Goal: Book appointment/travel/reservation

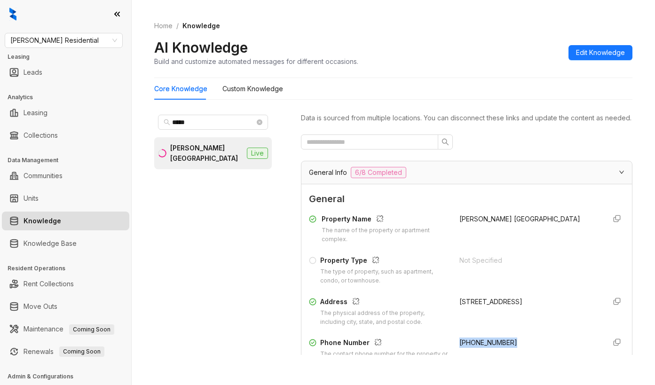
scroll to position [141, 0]
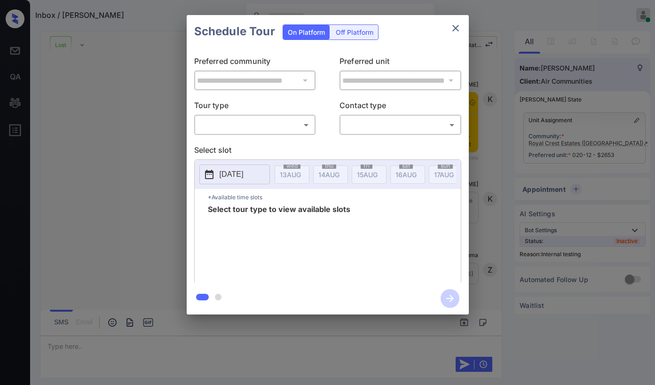
scroll to position [18967, 0]
click at [282, 123] on body "Inbox / Pierre Philippeaux Paolo Gabriel Online Set yourself offline Set yourse…" at bounding box center [327, 192] width 655 height 385
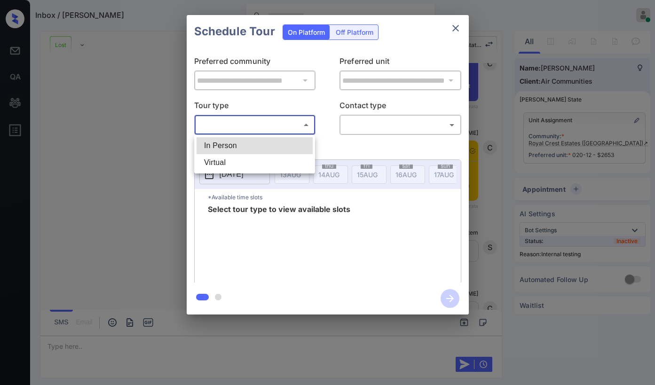
click at [246, 164] on li "Virtual" at bounding box center [255, 162] width 116 height 17
type input "*******"
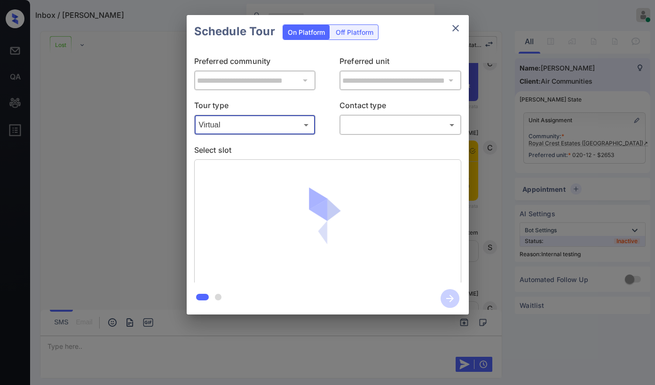
click at [355, 124] on body "Inbox / Pierre Philippeaux Paolo Gabriel Online Set yourself offline Set yourse…" at bounding box center [327, 192] width 655 height 385
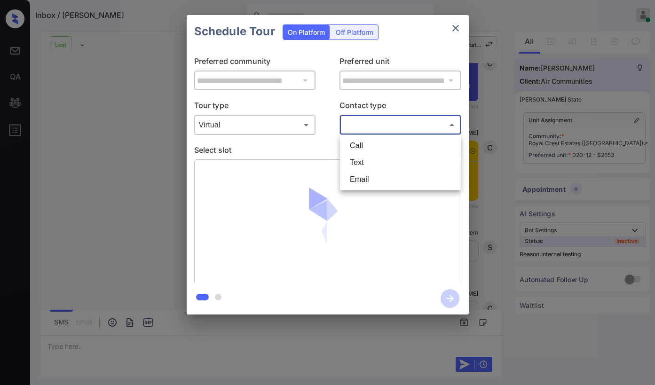
click at [362, 165] on li "Text" at bounding box center [400, 162] width 116 height 17
type input "****"
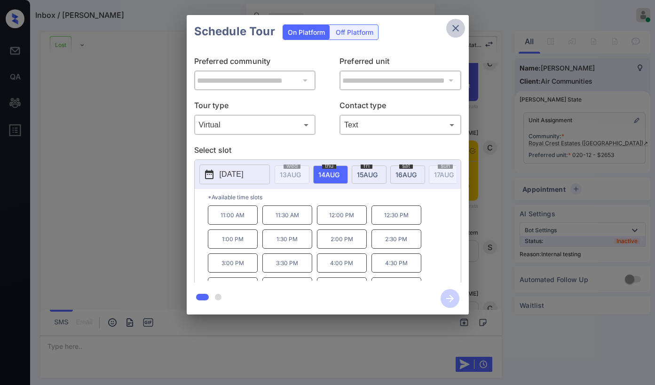
click at [454, 34] on button "close" at bounding box center [455, 28] width 19 height 19
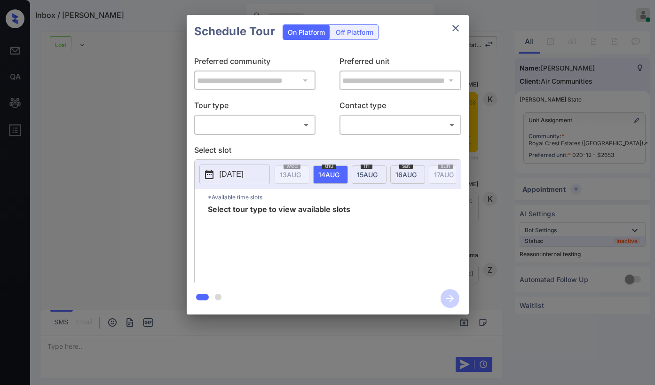
scroll to position [18967, 0]
click at [266, 125] on body "Inbox / [PERSON_NAME] [PERSON_NAME] Online Set yourself offline Set yourself on…" at bounding box center [327, 192] width 655 height 385
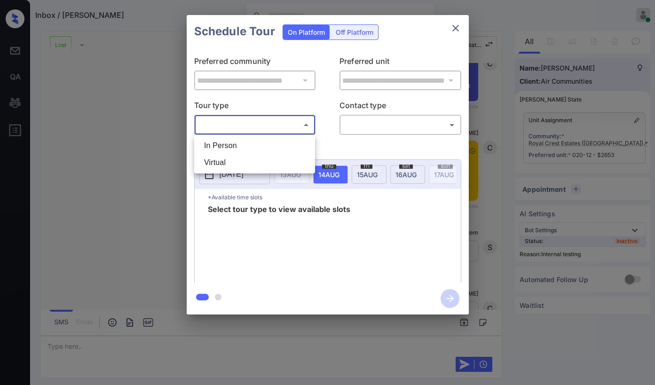
click at [231, 157] on li "Virtual" at bounding box center [255, 162] width 116 height 17
type input "*******"
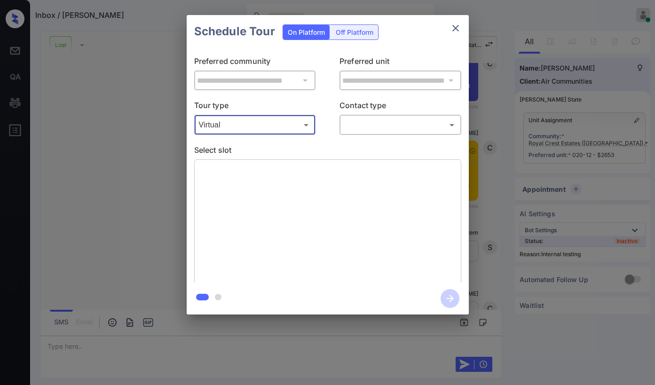
click at [370, 128] on body "Inbox / [PERSON_NAME] [PERSON_NAME] Online Set yourself offline Set yourself on…" at bounding box center [327, 192] width 655 height 385
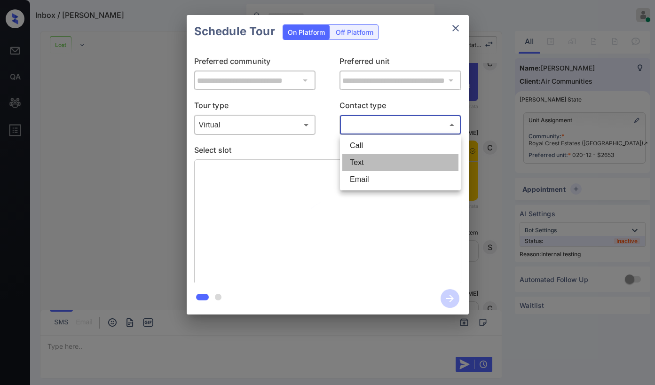
click at [363, 162] on li "Text" at bounding box center [400, 162] width 116 height 17
type input "****"
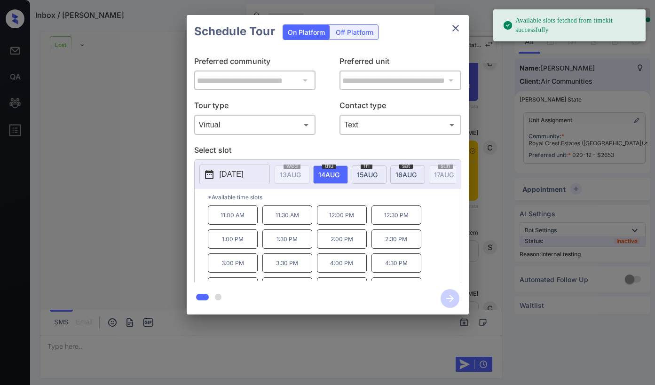
click at [324, 169] on div "thu 14 AUG" at bounding box center [330, 175] width 35 height 18
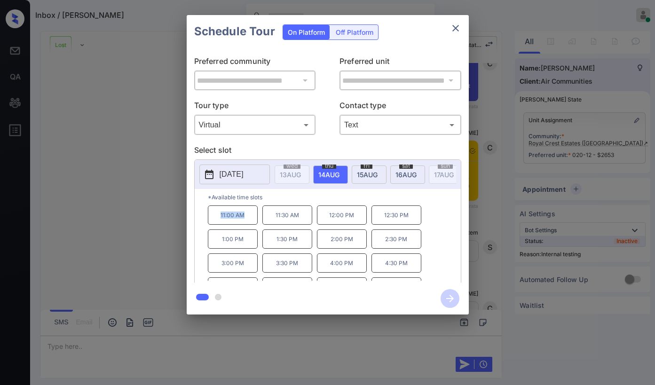
drag, startPoint x: 221, startPoint y: 219, endPoint x: 251, endPoint y: 218, distance: 30.1
click at [251, 218] on p "11:00 AM" at bounding box center [233, 214] width 50 height 19
copy p "11:00 AM"
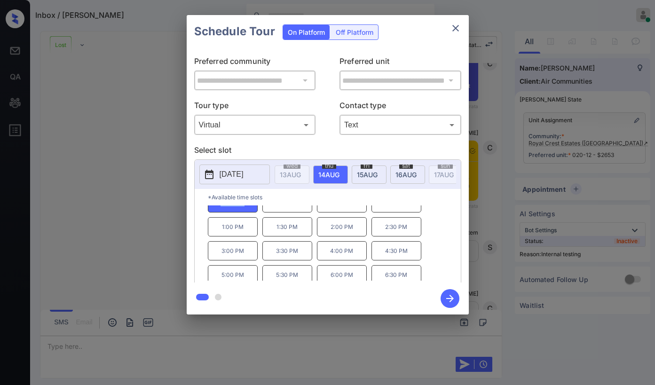
scroll to position [16, 0]
click at [329, 250] on p "4:00 PM" at bounding box center [342, 246] width 50 height 19
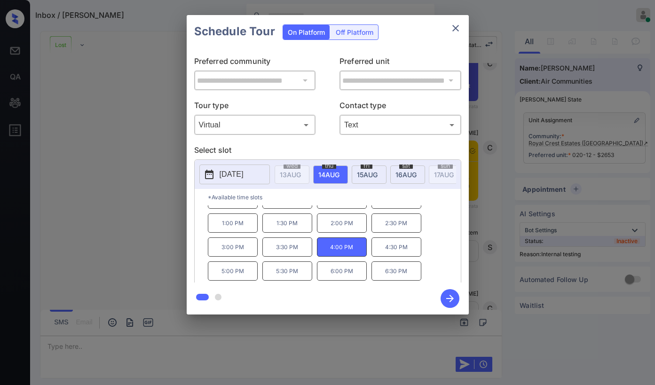
click at [453, 25] on icon "close" at bounding box center [455, 28] width 11 height 11
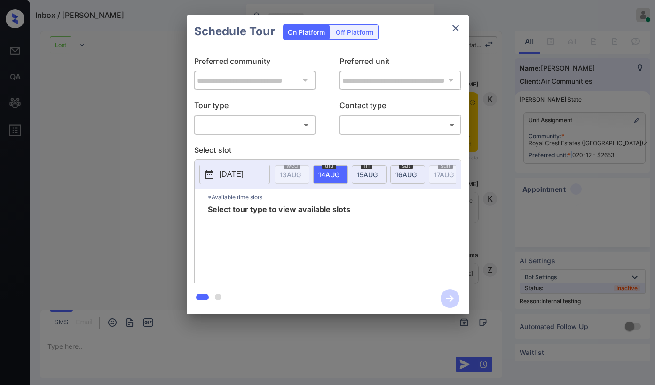
scroll to position [18967, 0]
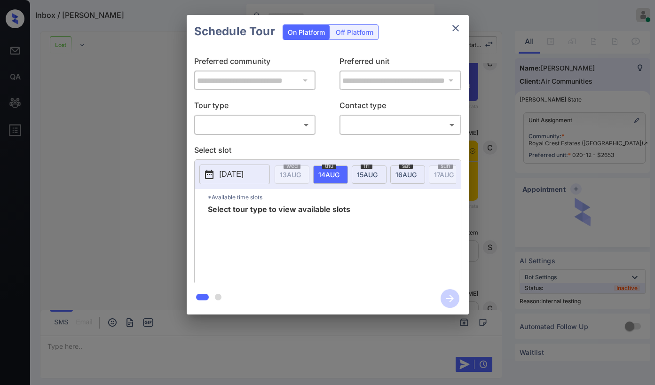
click at [285, 138] on div "**********" at bounding box center [328, 165] width 282 height 235
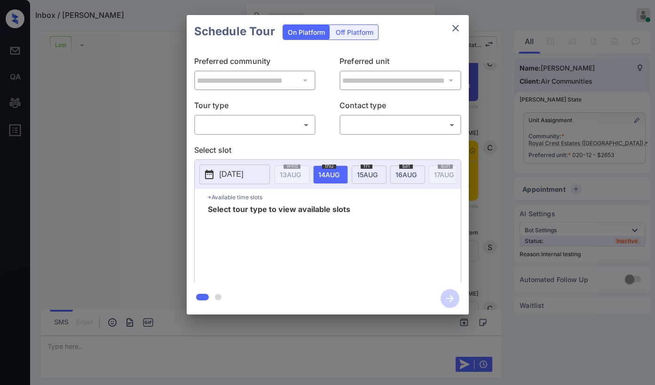
click at [280, 132] on body "Inbox / Pierre Philippeaux Paolo Gabriel Online Set yourself offline Set yourse…" at bounding box center [327, 192] width 655 height 385
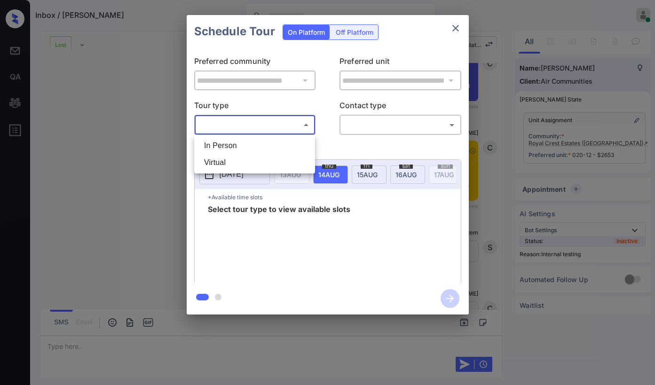
click at [260, 147] on li "In Person" at bounding box center [255, 145] width 116 height 17
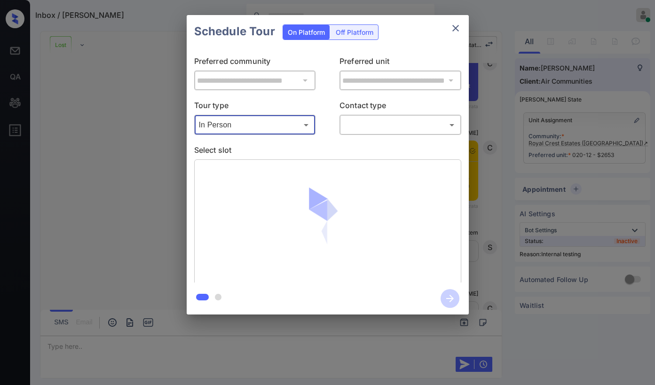
click at [299, 126] on body "Inbox / Pierre Philippeaux Paolo Gabriel Online Set yourself offline Set yourse…" at bounding box center [327, 192] width 655 height 385
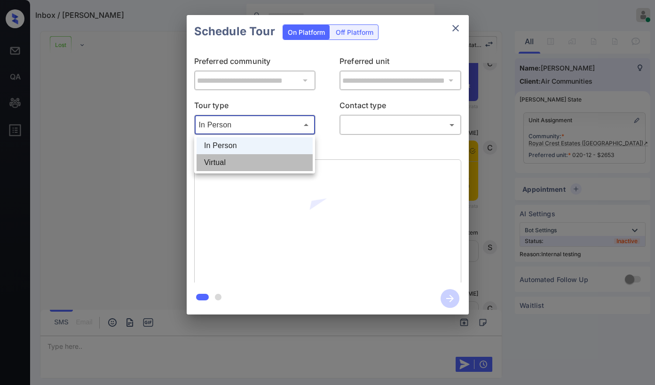
click at [253, 162] on li "Virtual" at bounding box center [255, 162] width 116 height 17
type input "*******"
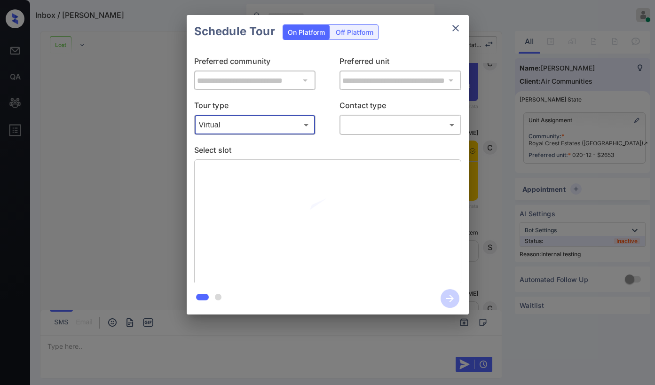
click at [367, 114] on p "Contact type" at bounding box center [400, 107] width 122 height 15
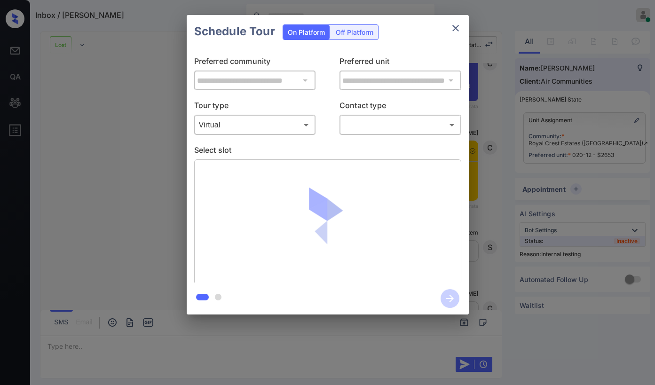
click at [367, 124] on body "Inbox / Pierre Philippeaux Paolo Gabriel Online Set yourself offline Set yourse…" at bounding box center [327, 192] width 655 height 385
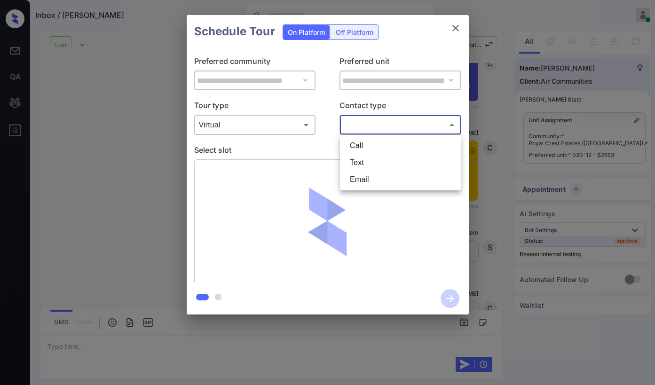
click at [361, 156] on li "Text" at bounding box center [400, 162] width 116 height 17
type input "****"
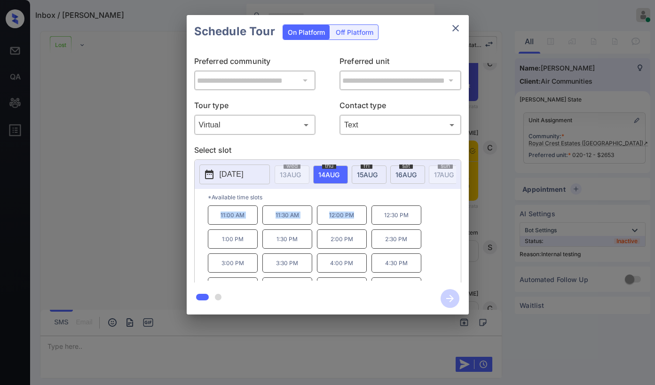
drag, startPoint x: 220, startPoint y: 216, endPoint x: 360, endPoint y: 220, distance: 140.2
click at [360, 220] on div "11:00 AM 11:30 AM 12:00 PM 12:30 PM 1:00 PM 1:30 PM 2:00 PM 2:30 PM 3:00 PM 3:3…" at bounding box center [334, 242] width 253 height 75
copy div "11:00 AM 11:30 AM 12:00 PM"
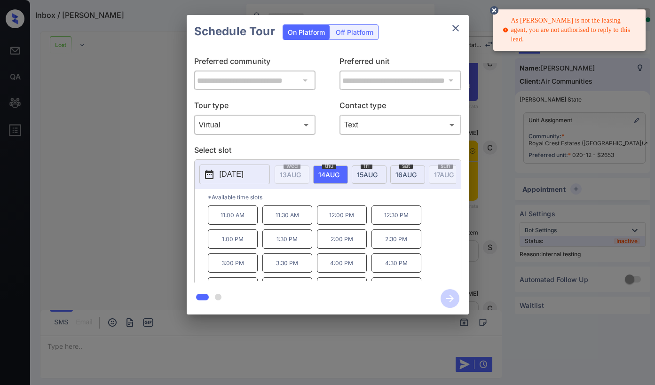
click at [493, 9] on icon at bounding box center [494, 10] width 8 height 8
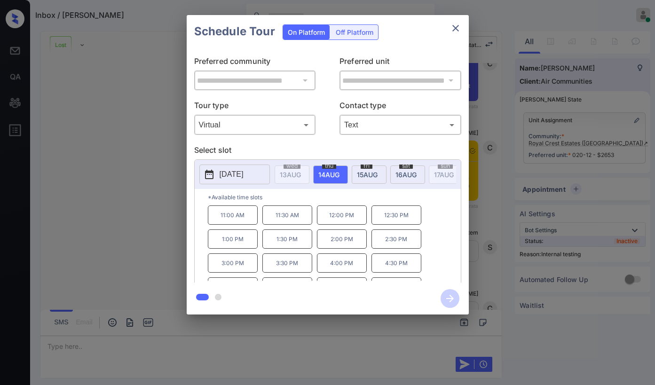
click at [452, 28] on icon "close" at bounding box center [455, 28] width 11 height 11
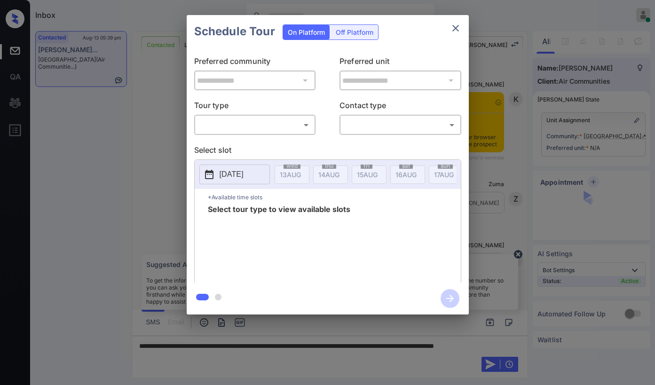
scroll to position [1901, 0]
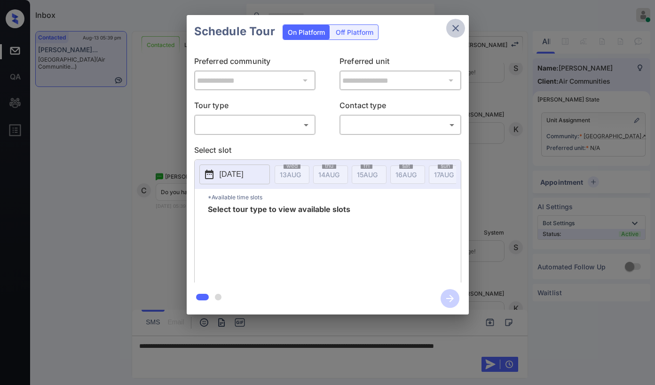
click at [449, 29] on button "close" at bounding box center [455, 28] width 19 height 19
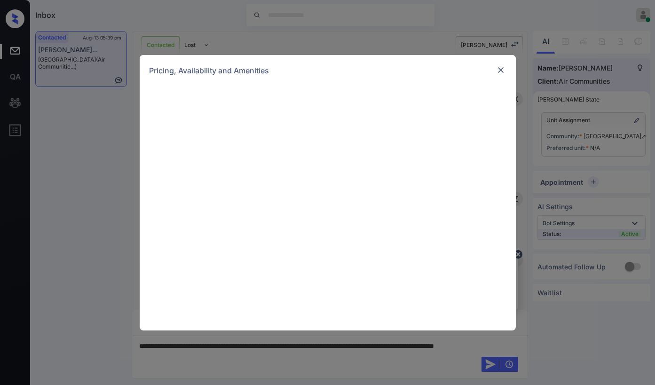
scroll to position [1618, 0]
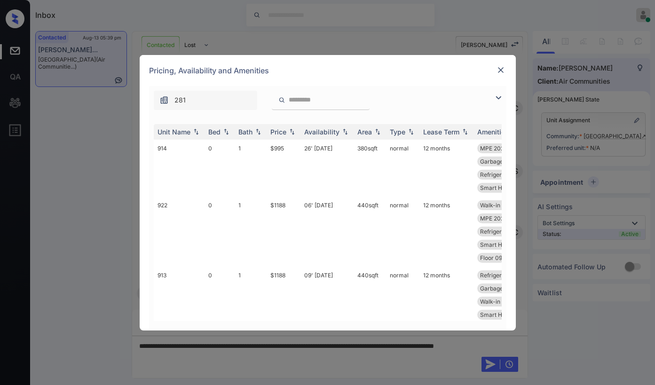
click at [499, 103] on div "281" at bounding box center [327, 98] width 357 height 24
click at [499, 97] on img at bounding box center [498, 97] width 11 height 11
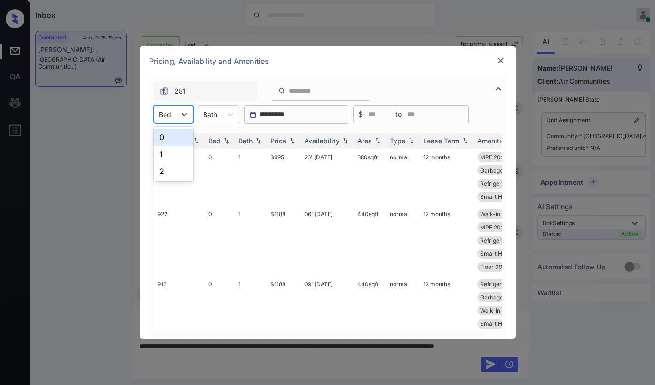
click at [173, 114] on div "Bed" at bounding box center [165, 115] width 22 height 14
click at [164, 165] on div "2" at bounding box center [173, 171] width 39 height 17
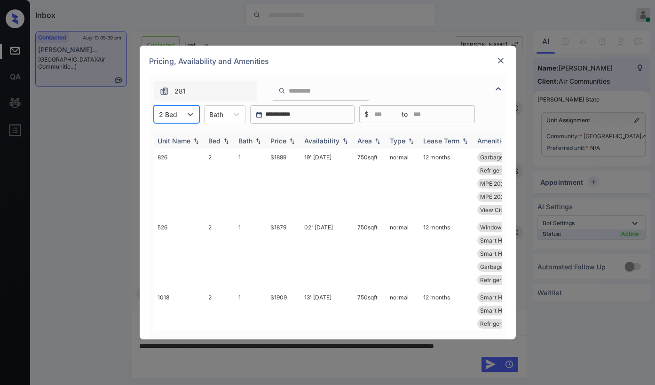
click at [289, 141] on img at bounding box center [291, 141] width 9 height 7
click at [289, 141] on img at bounding box center [291, 140] width 9 height 7
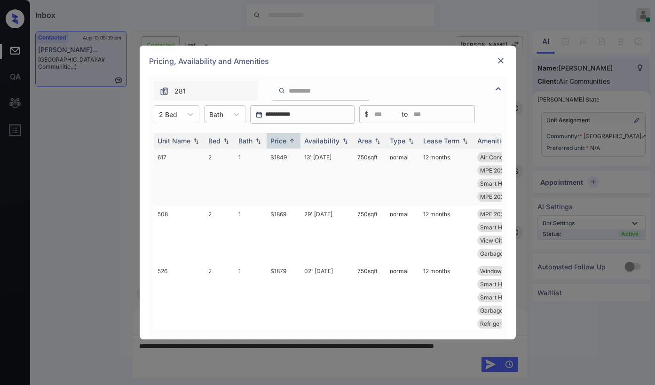
click at [284, 157] on td "$1849" at bounding box center [284, 177] width 34 height 57
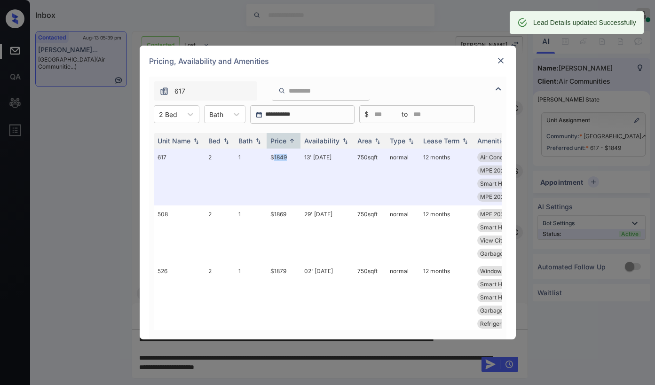
click at [499, 60] on img at bounding box center [500, 60] width 9 height 9
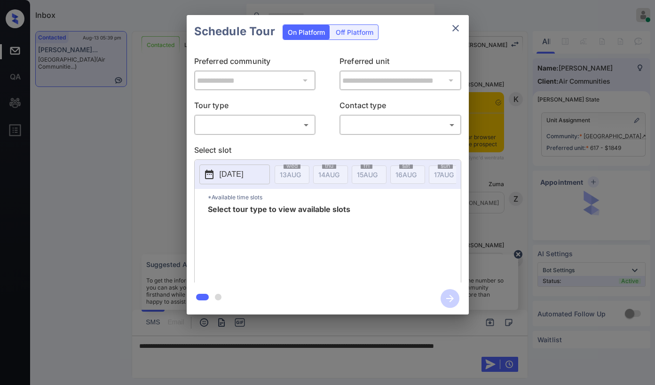
scroll to position [1948, 0]
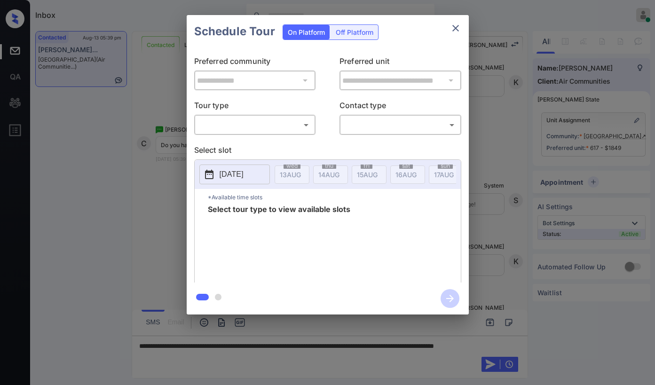
click at [224, 133] on div "​ ​" at bounding box center [255, 125] width 122 height 20
click at [242, 122] on body "Inbox Paolo Gabriel Online Set yourself offline Set yourself on break Profile S…" at bounding box center [327, 192] width 655 height 385
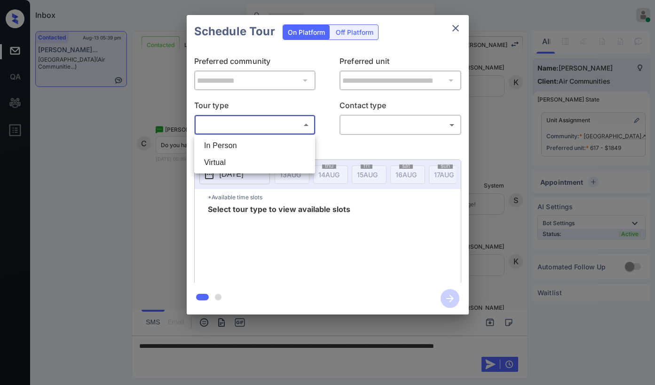
click at [241, 148] on li "In Person" at bounding box center [255, 145] width 116 height 17
type input "********"
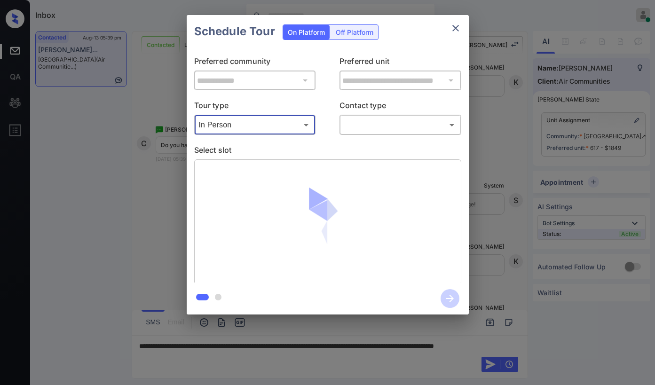
click at [337, 127] on div "Tour type In Person ******** ​ Contact type ​ ​" at bounding box center [327, 117] width 267 height 35
click at [356, 127] on body "Inbox Paolo Gabriel Online Set yourself offline Set yourself on break Profile S…" at bounding box center [327, 192] width 655 height 385
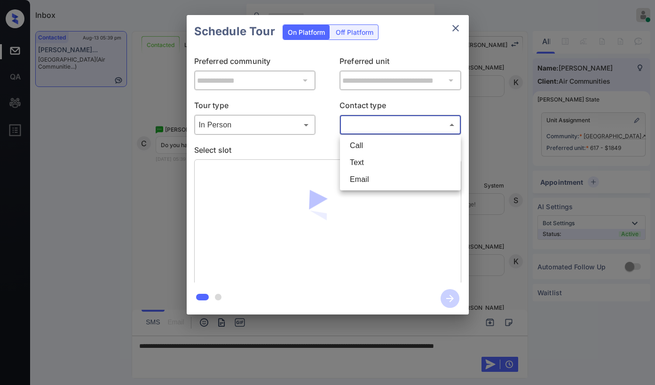
click at [355, 165] on li "Text" at bounding box center [400, 162] width 116 height 17
type input "****"
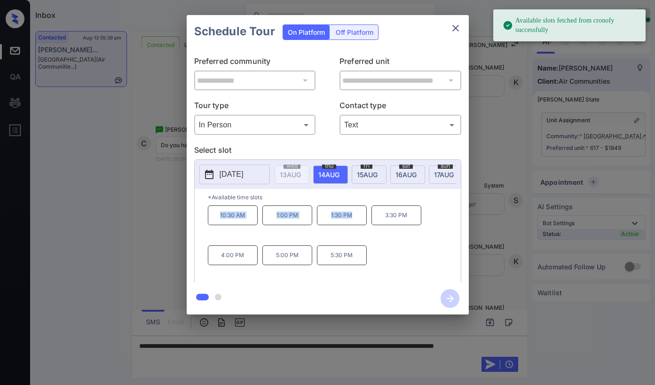
drag, startPoint x: 226, startPoint y: 217, endPoint x: 357, endPoint y: 213, distance: 131.2
click at [357, 213] on div "10:30 AM 1:00 PM 1:30 PM 3:30 PM 4:00 PM 5:00 PM 5:30 PM" at bounding box center [334, 242] width 253 height 75
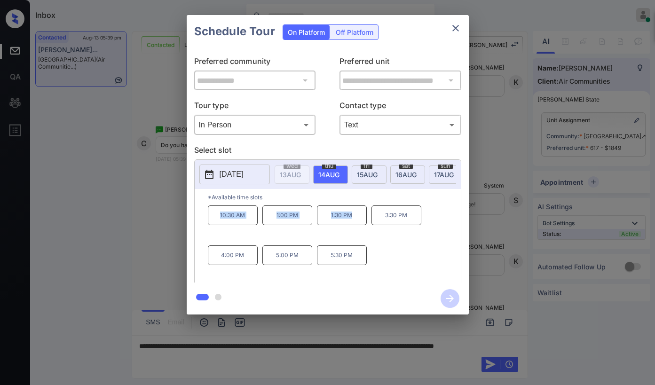
copy div "10:30 AM 1:00 PM 1:30 PM"
click at [457, 34] on button "close" at bounding box center [455, 28] width 19 height 19
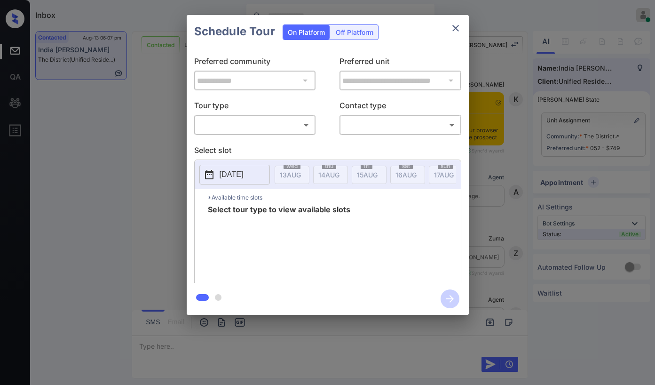
scroll to position [1418, 0]
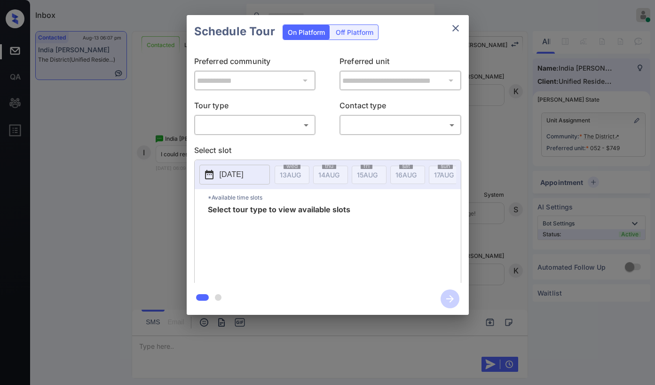
click at [264, 119] on body "Inbox [PERSON_NAME] Online Set yourself offline Set yourself on break Profile S…" at bounding box center [327, 192] width 655 height 385
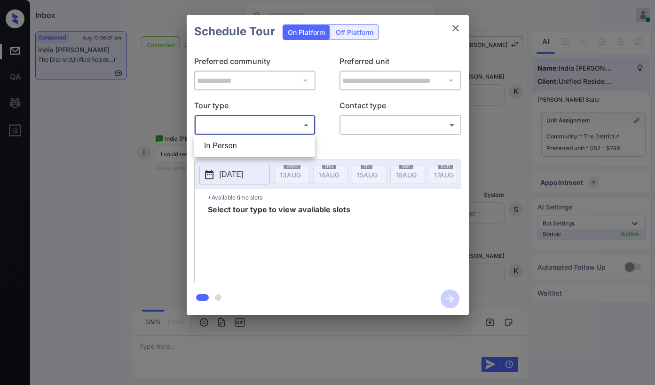
click at [253, 147] on li "In Person" at bounding box center [255, 145] width 116 height 17
type input "********"
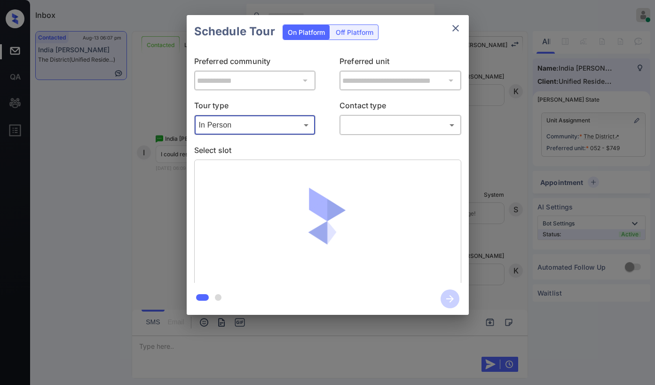
click at [391, 136] on div "**********" at bounding box center [328, 165] width 282 height 235
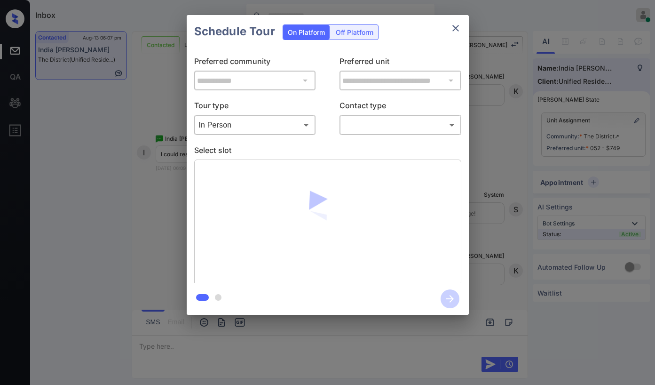
click at [389, 130] on body "Inbox [PERSON_NAME] Online Set yourself offline Set yourself on break Profile S…" at bounding box center [327, 192] width 655 height 385
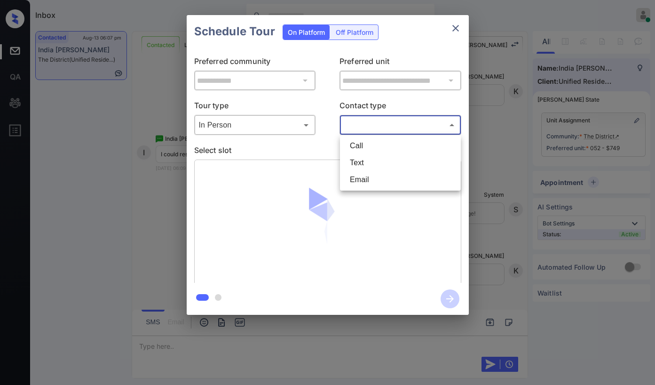
click at [381, 161] on li "Text" at bounding box center [400, 162] width 116 height 17
type input "****"
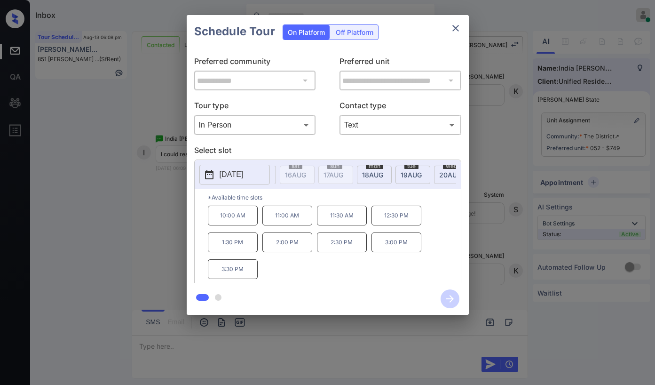
scroll to position [0, 124]
click at [177, 173] on span "[DATE]" at bounding box center [166, 175] width 21 height 8
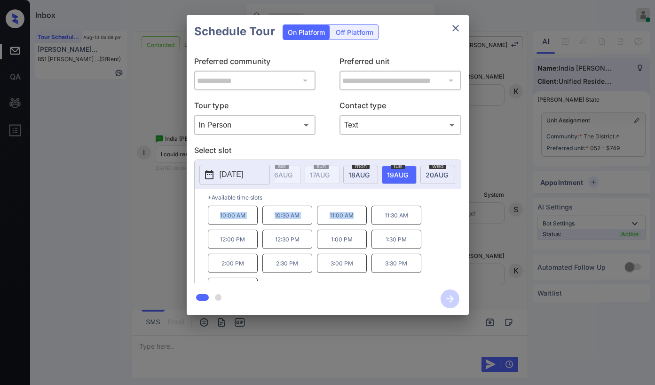
drag, startPoint x: 214, startPoint y: 219, endPoint x: 354, endPoint y: 220, distance: 139.7
click at [354, 220] on div "10:00 AM 10:30 AM 11:00 AM 11:30 AM 12:00 PM 12:30 PM 1:00 PM 1:30 PM 2:00 PM 2…" at bounding box center [334, 242] width 253 height 75
copy div "10:00 AM 10:30 AM 11:00 AM"
click at [456, 25] on icon "close" at bounding box center [455, 28] width 11 height 11
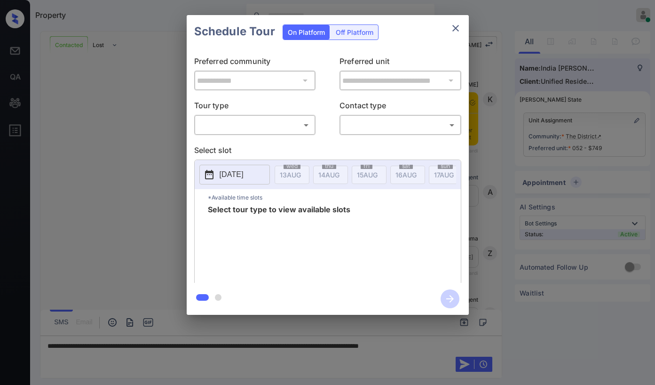
scroll to position [1418, 0]
click at [256, 124] on body "Property [PERSON_NAME] Online Set yourself offline Set yourself on break Profil…" at bounding box center [327, 192] width 655 height 385
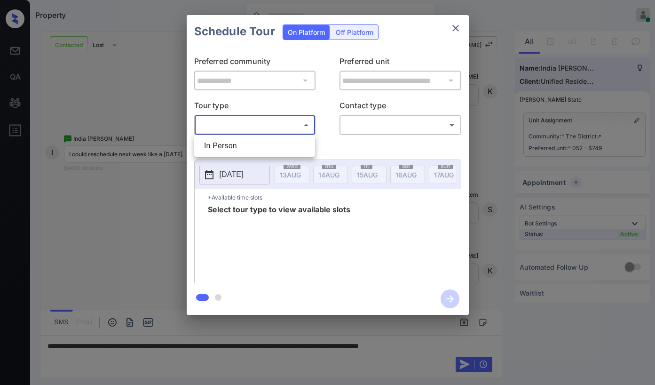
click at [245, 147] on li "In Person" at bounding box center [255, 145] width 116 height 17
type input "********"
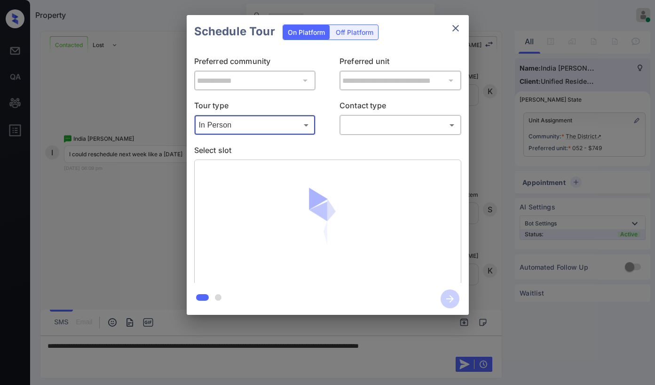
click at [355, 124] on body "Property [PERSON_NAME] Online Set yourself offline Set yourself on break Profil…" at bounding box center [327, 192] width 655 height 385
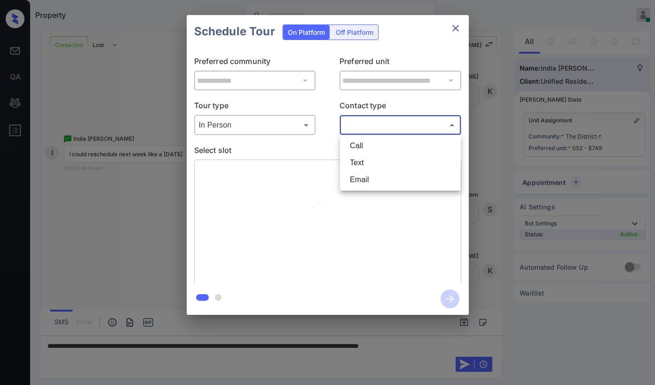
click at [358, 162] on li "Text" at bounding box center [400, 162] width 116 height 17
type input "****"
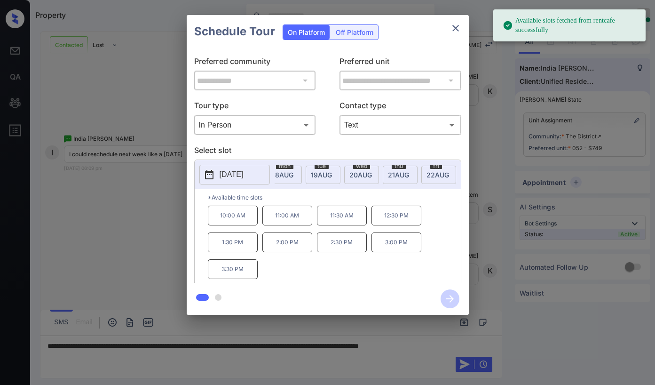
scroll to position [0, 228]
click at [73, 174] on span "19 AUG" at bounding box center [62, 175] width 21 height 8
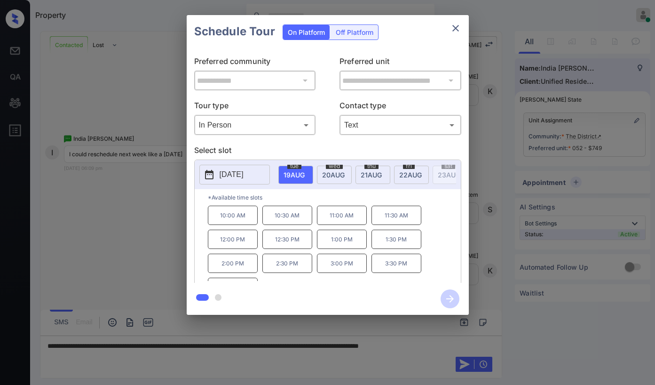
click at [497, 241] on div "**********" at bounding box center [327, 165] width 655 height 330
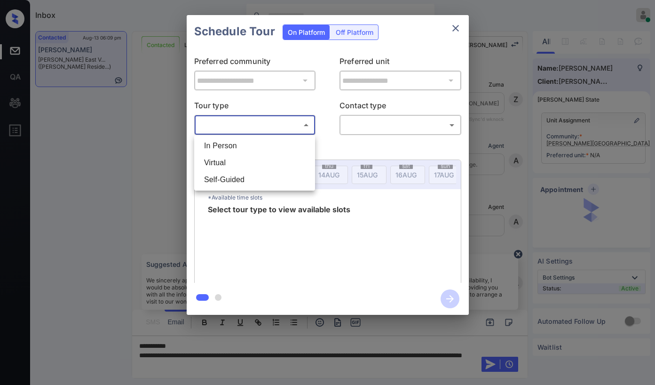
scroll to position [1075, 0]
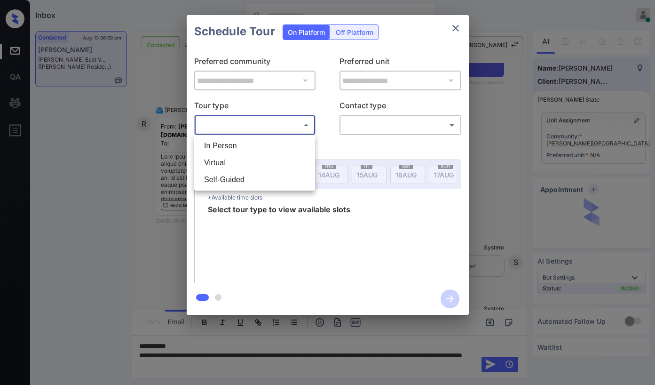
click at [252, 163] on li "Virtual" at bounding box center [255, 162] width 116 height 17
type input "*******"
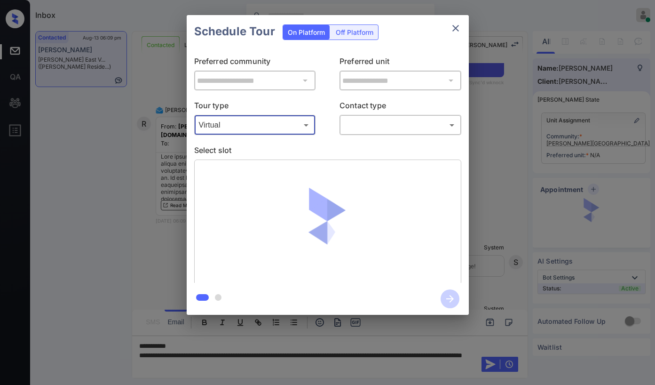
click at [357, 130] on body "Inbox [PERSON_NAME] Online Set yourself offline Set yourself on break Profile S…" at bounding box center [327, 192] width 655 height 385
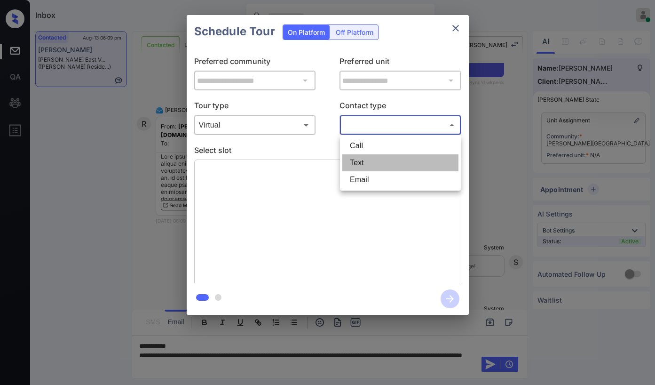
click at [359, 161] on li "Text" at bounding box center [400, 162] width 116 height 17
type input "****"
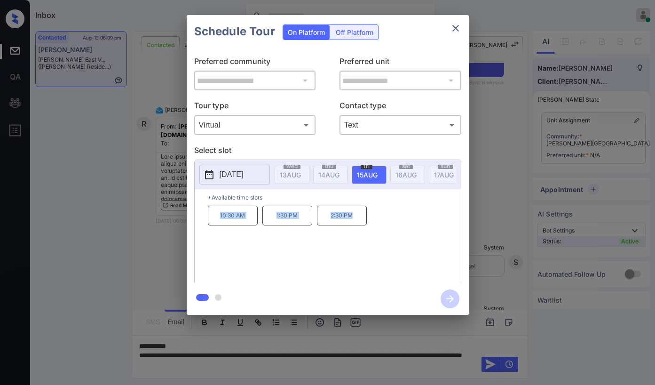
drag, startPoint x: 219, startPoint y: 216, endPoint x: 353, endPoint y: 214, distance: 134.0
click at [353, 214] on div "10:30 AM 1:30 PM 2:30 PM" at bounding box center [334, 242] width 253 height 75
copy div "10:30 AM 1:30 PM 2:30 PM"
click at [455, 31] on icon "close" at bounding box center [455, 28] width 11 height 11
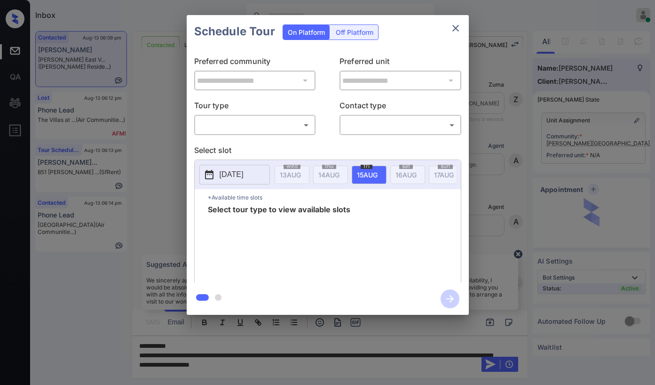
scroll to position [1075, 0]
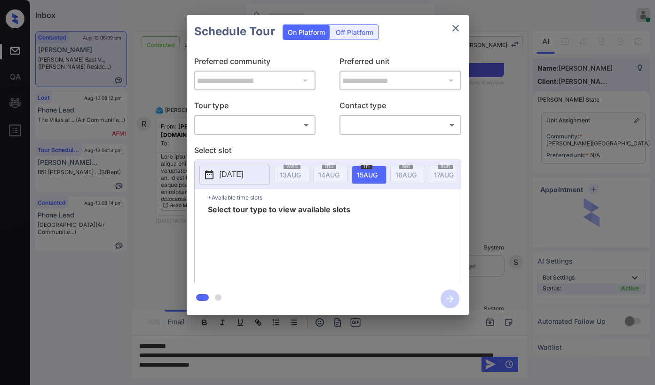
click at [293, 128] on body "Inbox Paolo Gabriel Online Set yourself offline Set yourself on break Profile S…" at bounding box center [327, 192] width 655 height 385
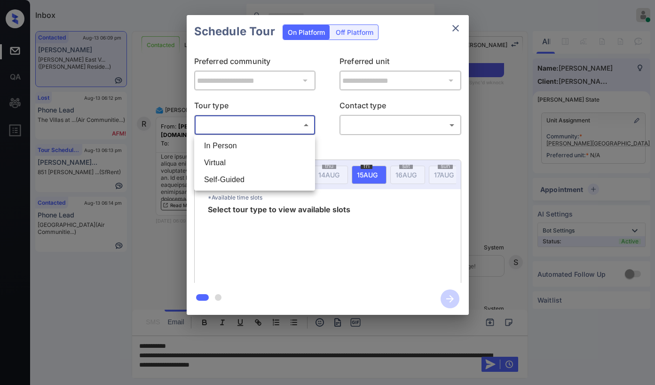
click at [251, 159] on li "Virtual" at bounding box center [255, 162] width 116 height 17
type input "*******"
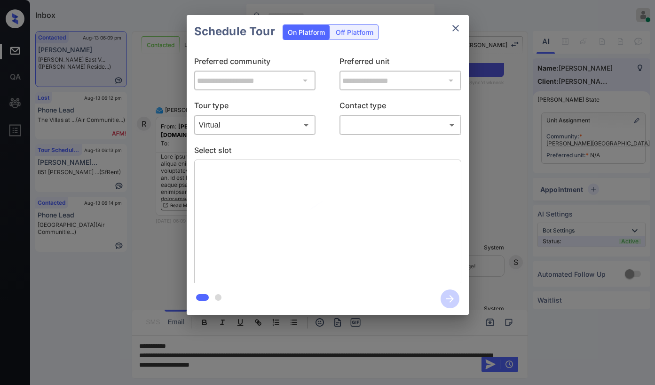
click at [378, 118] on body "Inbox Paolo Gabriel Online Set yourself offline Set yourself on break Profile S…" at bounding box center [327, 192] width 655 height 385
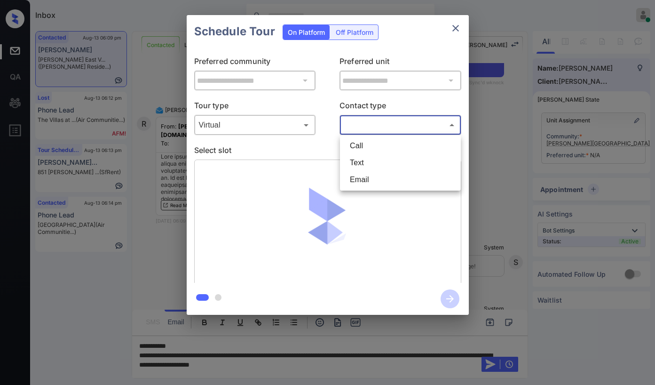
click at [365, 167] on li "Text" at bounding box center [400, 162] width 116 height 17
type input "****"
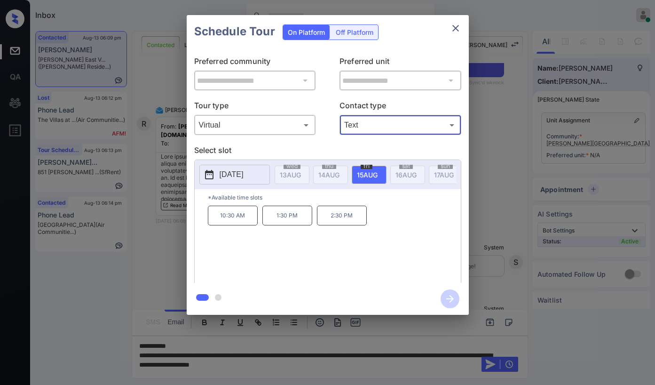
click at [450, 31] on icon "close" at bounding box center [455, 28] width 11 height 11
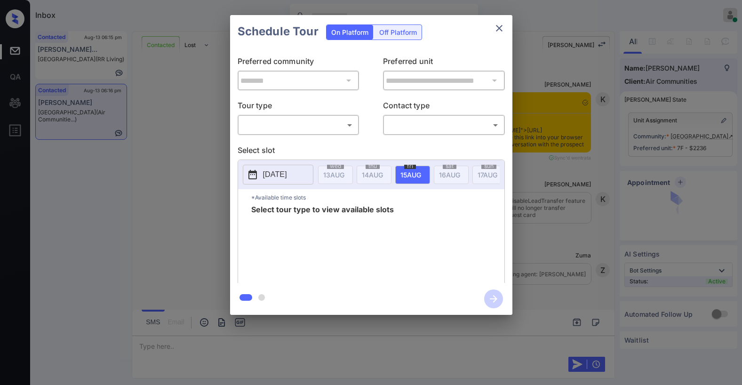
scroll to position [4029, 0]
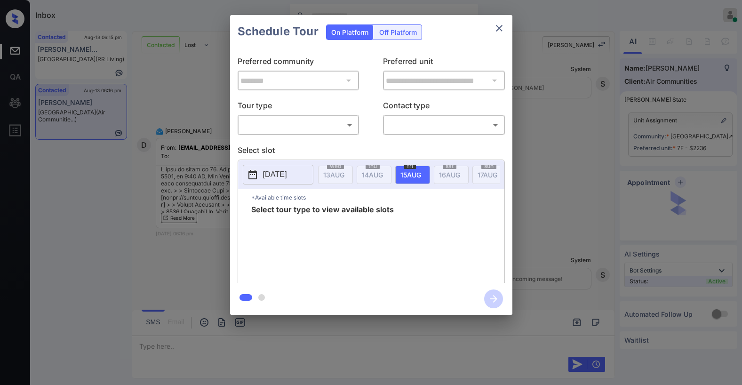
click at [336, 131] on body "Inbox [PERSON_NAME] Online Set yourself offline Set yourself on break Profile S…" at bounding box center [371, 192] width 742 height 385
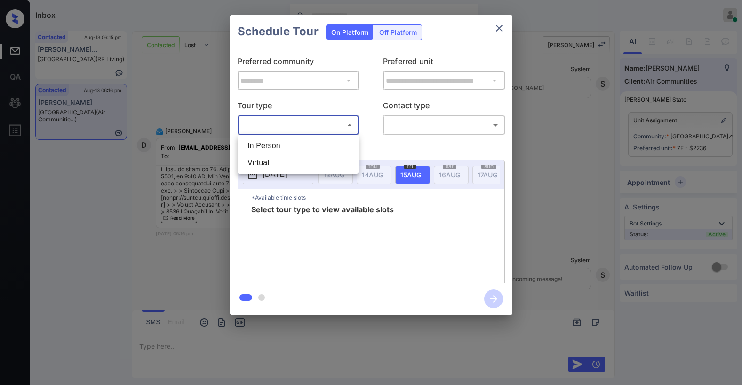
click at [496, 29] on div at bounding box center [371, 192] width 742 height 385
click at [501, 24] on icon "close" at bounding box center [498, 28] width 11 height 11
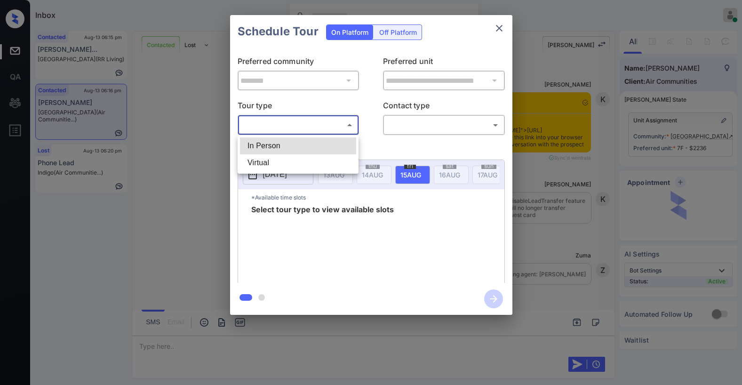
scroll to position [4170, 0]
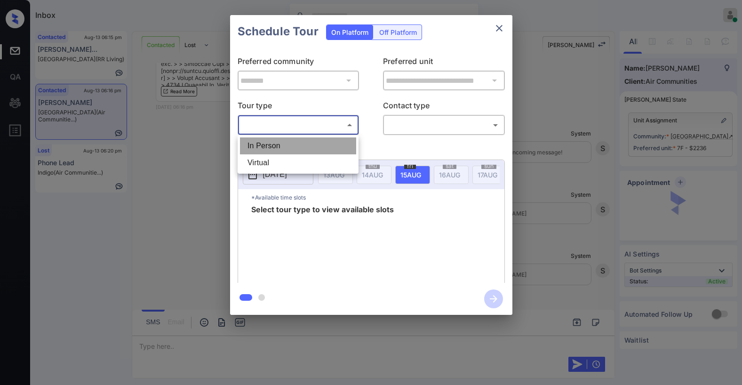
click at [299, 145] on li "In Person" at bounding box center [298, 145] width 116 height 17
type input "********"
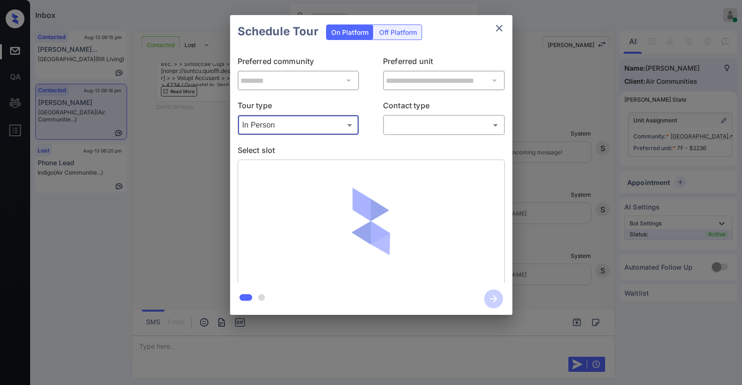
click at [386, 128] on body "Inbox [PERSON_NAME] Online Set yourself offline Set yourself on break Profile S…" at bounding box center [371, 192] width 742 height 385
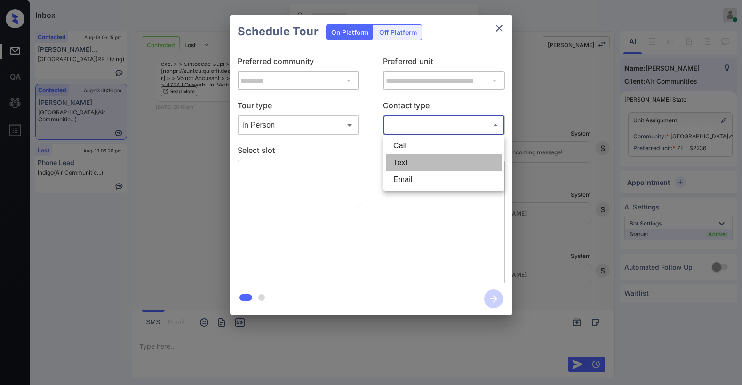
click at [406, 165] on li "Text" at bounding box center [444, 162] width 116 height 17
type input "****"
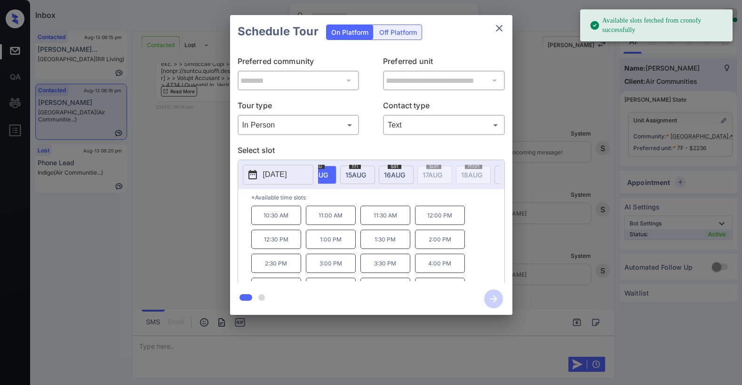
scroll to position [0, 62]
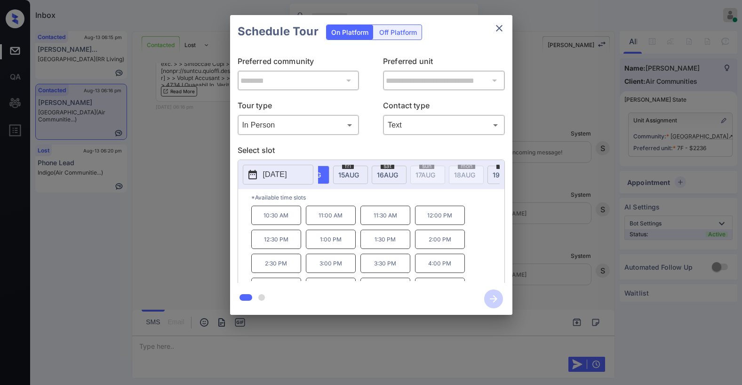
click at [282, 175] on span "16 AUG" at bounding box center [271, 175] width 21 height 8
click at [387, 221] on p "11:00 AM" at bounding box center [385, 214] width 50 height 19
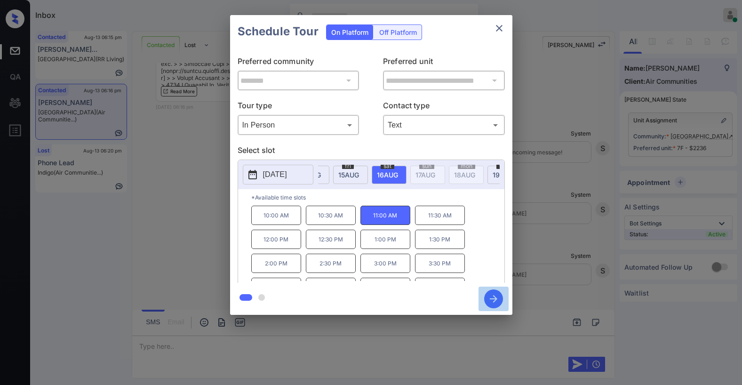
click at [491, 301] on icon "button" at bounding box center [493, 298] width 19 height 19
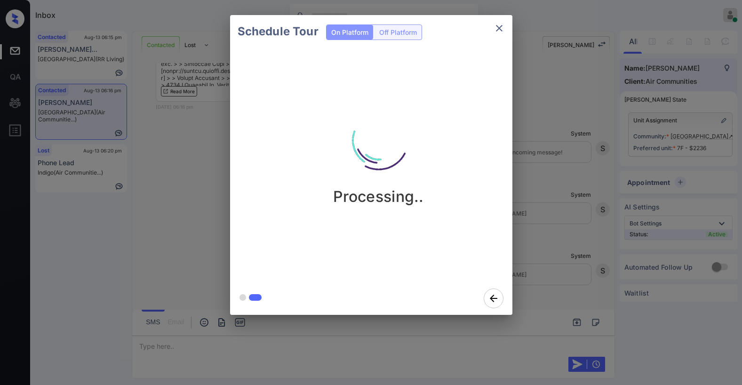
click at [497, 185] on div "Processing.." at bounding box center [378, 149] width 282 height 112
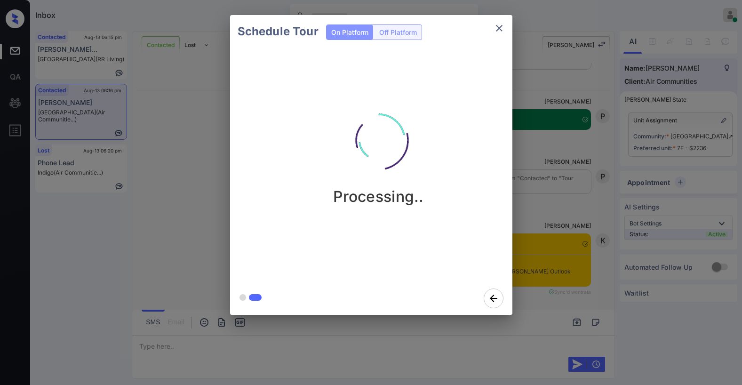
click at [482, 228] on div "Processing.." at bounding box center [378, 165] width 297 height 234
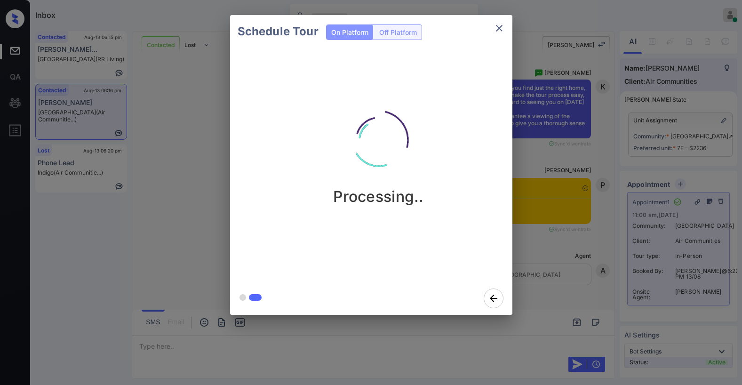
scroll to position [4632, 0]
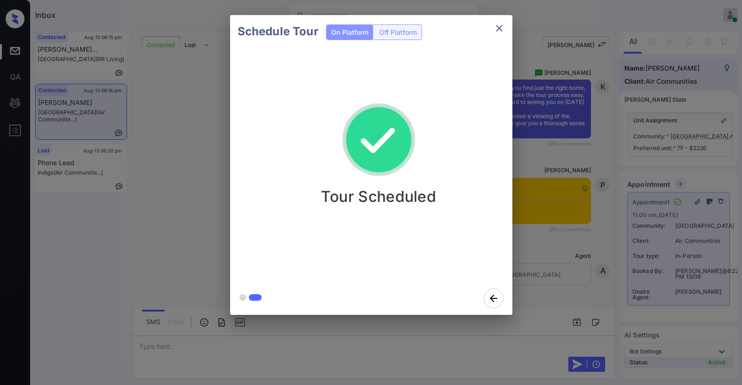
click at [499, 30] on icon "close" at bounding box center [498, 28] width 11 height 11
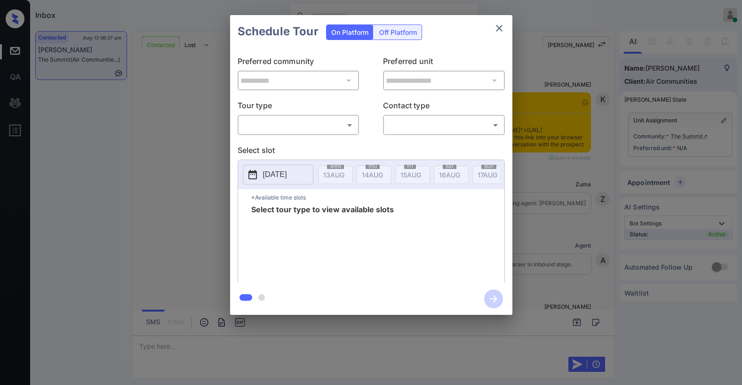
scroll to position [1566, 0]
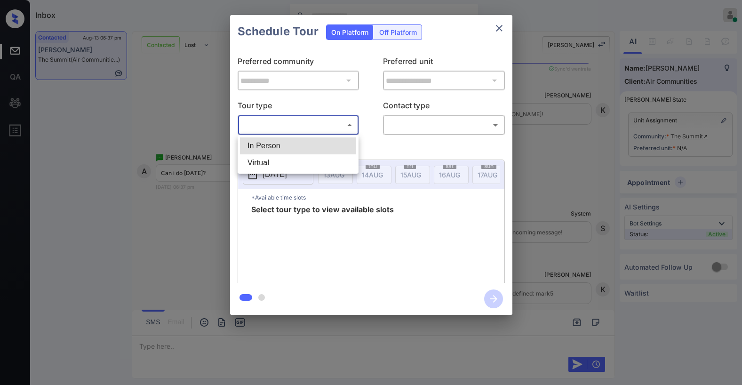
click at [296, 121] on body "Inbox Paolo Gabriel Online Set yourself offline Set yourself on break Profile S…" at bounding box center [371, 192] width 742 height 385
click at [277, 149] on li "In Person" at bounding box center [298, 145] width 116 height 17
type input "********"
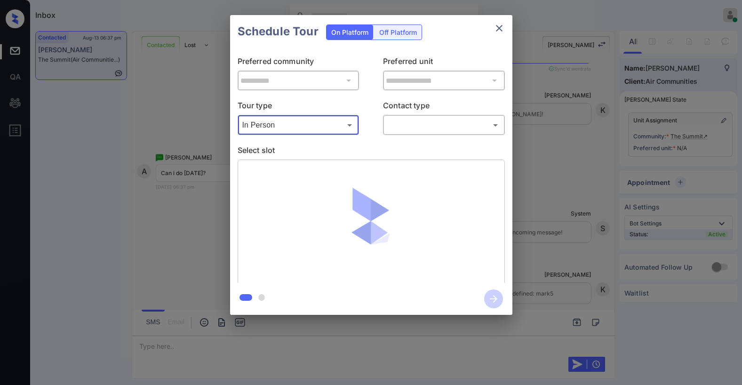
click at [389, 134] on div "​ ​" at bounding box center [444, 125] width 122 height 20
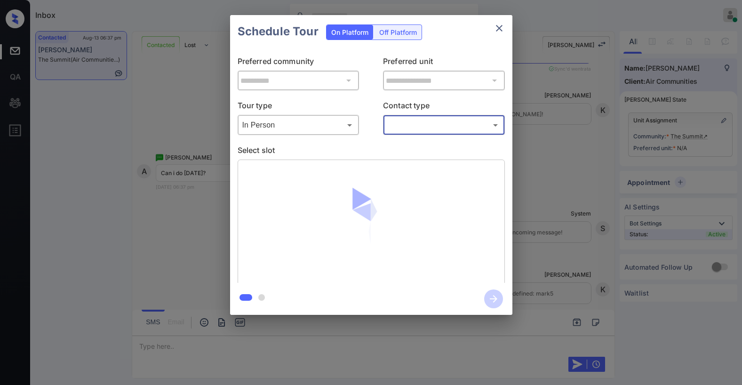
click at [399, 129] on body "Inbox Paolo Gabriel Online Set yourself offline Set yourself on break Profile S…" at bounding box center [371, 192] width 742 height 385
click at [403, 165] on li "Text" at bounding box center [444, 162] width 116 height 17
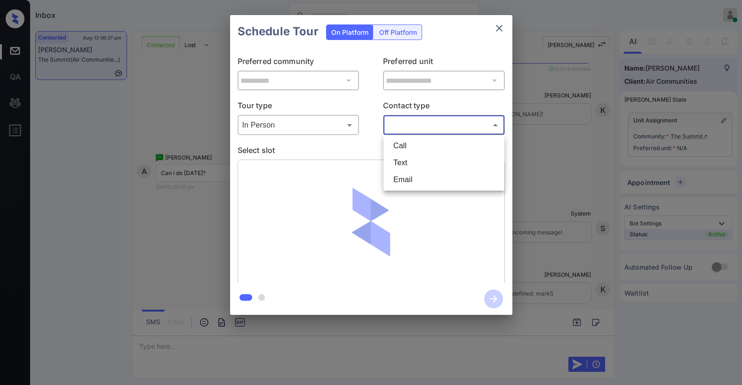
type input "****"
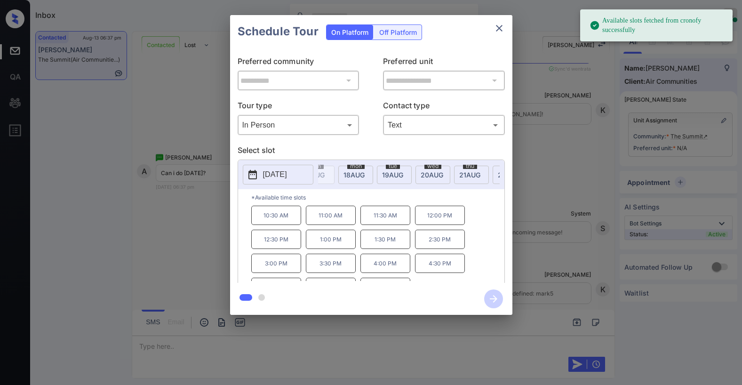
scroll to position [0, 193]
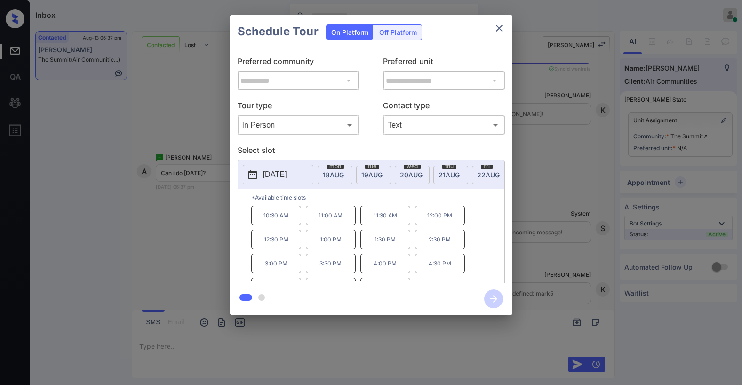
click at [151, 176] on span "19 AUG" at bounding box center [140, 175] width 21 height 8
drag, startPoint x: 261, startPoint y: 220, endPoint x: 399, endPoint y: 219, distance: 137.8
click at [399, 219] on div "10:00 AM 10:30 AM 11:00 AM 11:30 AM 12:00 PM 12:30 PM 1:00 PM 1:30 PM 2:00 PM 2…" at bounding box center [377, 242] width 253 height 75
copy div "10:00 AM 10:30 AM 11:00 AM"
click at [501, 31] on icon "close" at bounding box center [498, 28] width 11 height 11
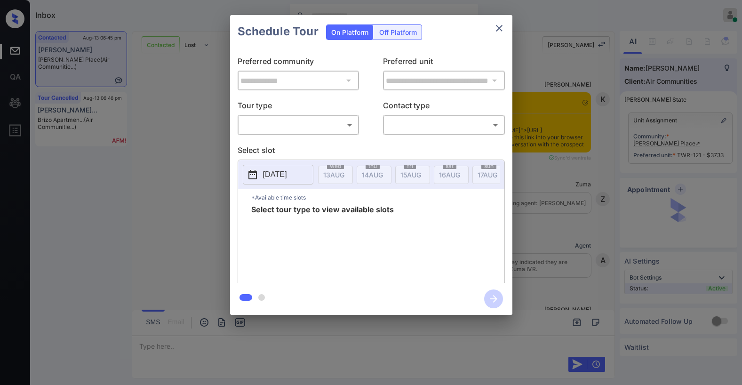
scroll to position [3394, 0]
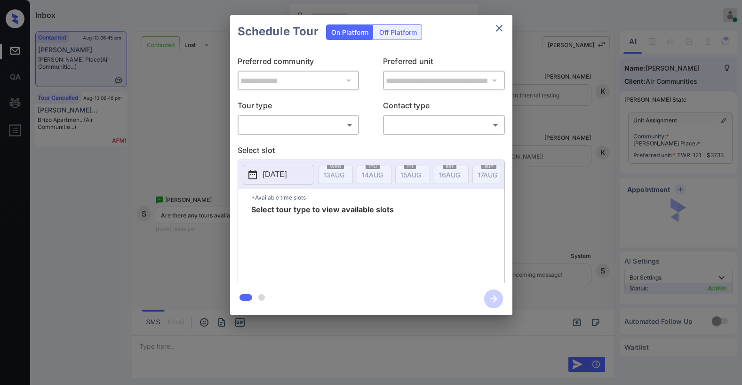
click at [293, 124] on body "Inbox Paolo Gabriel Online Set yourself offline Set yourself on break Profile S…" at bounding box center [371, 192] width 742 height 385
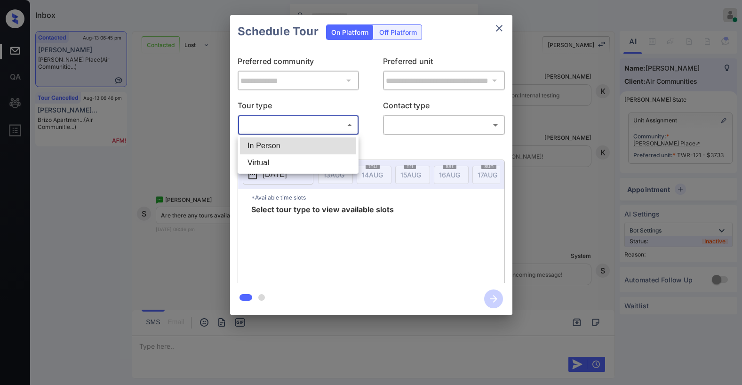
click at [295, 143] on li "In Person" at bounding box center [298, 145] width 116 height 17
type input "********"
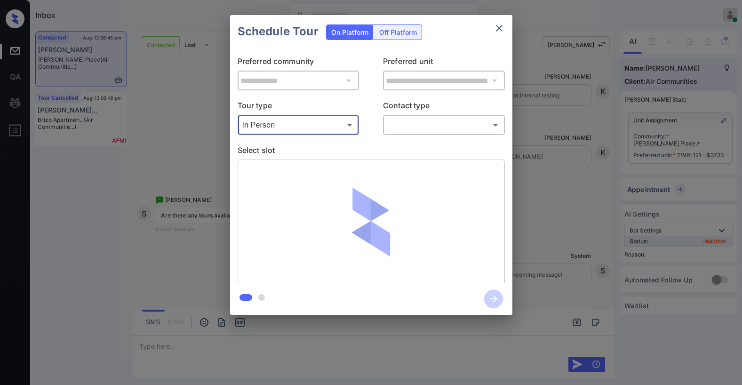
click at [406, 119] on body "Inbox Paolo Gabriel Online Set yourself offline Set yourself on break Profile S…" at bounding box center [371, 192] width 742 height 385
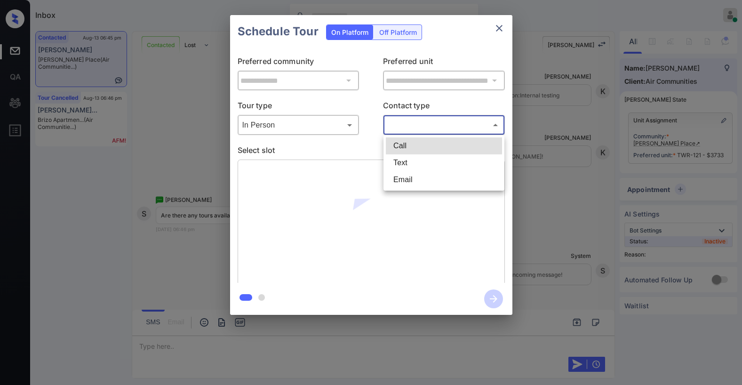
click at [409, 164] on li "Text" at bounding box center [444, 162] width 116 height 17
type input "****"
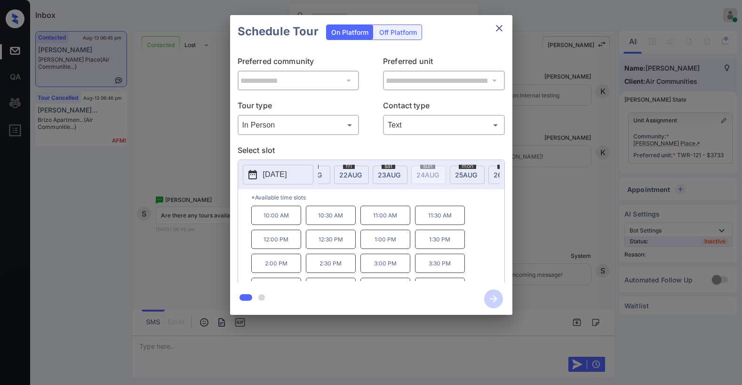
scroll to position [0, 317]
click at [27, 176] on span "22 AUG" at bounding box center [16, 175] width 21 height 8
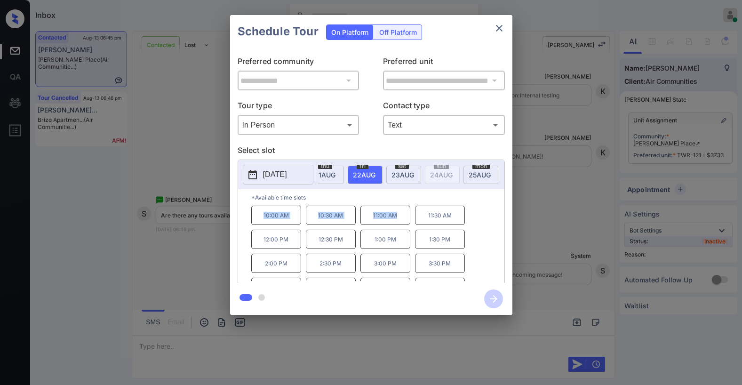
drag, startPoint x: 260, startPoint y: 218, endPoint x: 396, endPoint y: 224, distance: 136.5
click at [396, 224] on div "10:00 AM 10:30 AM 11:00 AM 11:30 AM 12:00 PM 12:30 PM 1:00 PM 1:30 PM 2:00 PM 2…" at bounding box center [377, 242] width 253 height 75
copy div "10:00 AM 10:30 AM 11:00 AM"
click at [189, 183] on div "**********" at bounding box center [371, 165] width 742 height 330
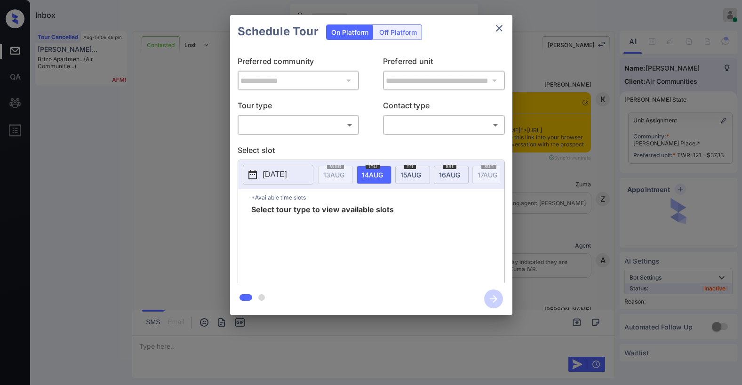
scroll to position [3394, 0]
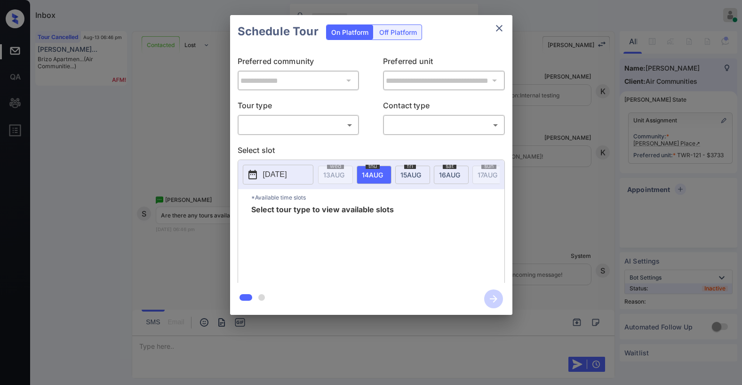
click at [293, 131] on body "Inbox [PERSON_NAME] Online Set yourself offline Set yourself on break Profile S…" at bounding box center [371, 192] width 742 height 385
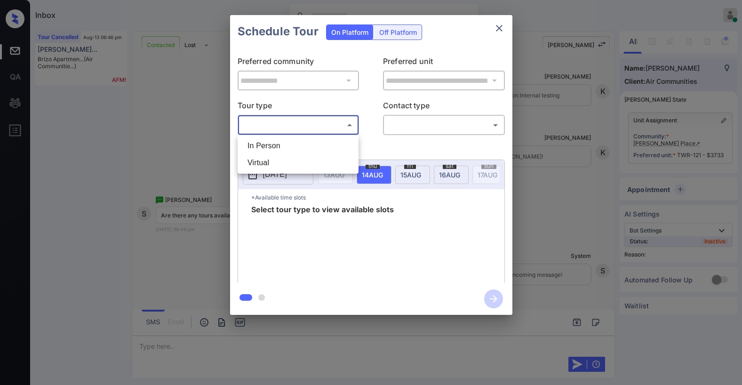
click at [280, 145] on li "In Person" at bounding box center [298, 145] width 116 height 17
type input "********"
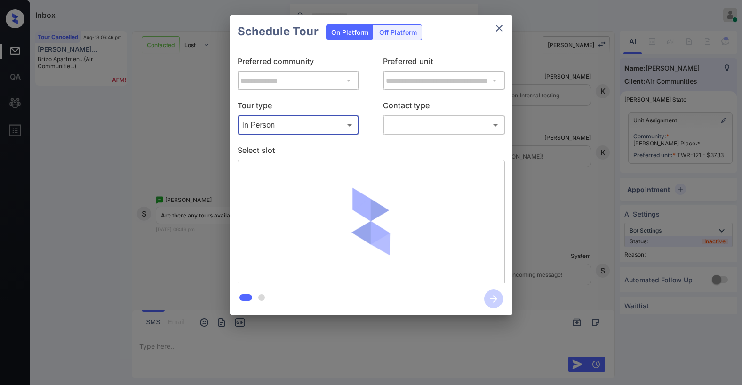
click at [414, 126] on body "Inbox [PERSON_NAME] Online Set yourself offline Set yourself on break Profile S…" at bounding box center [371, 192] width 742 height 385
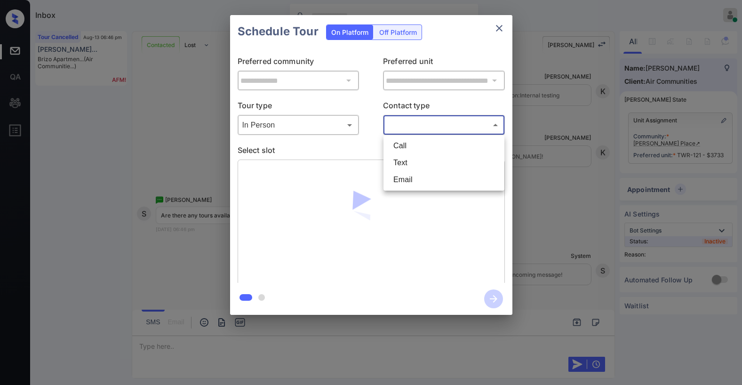
click at [411, 166] on li "Text" at bounding box center [444, 162] width 116 height 17
type input "****"
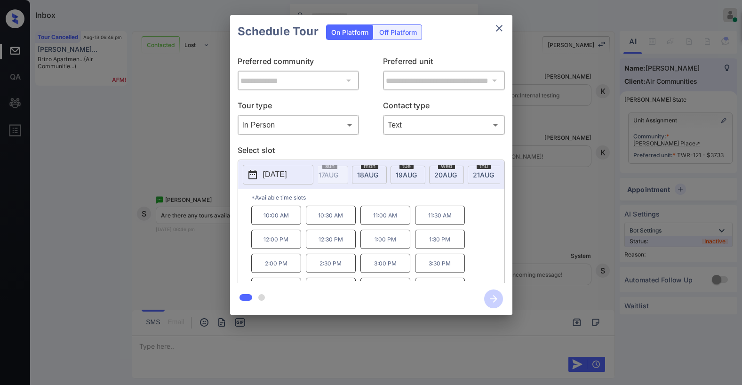
scroll to position [0, 166]
click at [179, 175] on span "19 AUG" at bounding box center [168, 175] width 21 height 8
drag, startPoint x: 261, startPoint y: 216, endPoint x: 399, endPoint y: 220, distance: 137.8
click at [399, 220] on div "10:00 AM 10:30 AM 11:00 AM 11:30 AM 12:00 PM 12:30 PM 1:00 PM 1:30 PM 2:00 PM 2…" at bounding box center [377, 242] width 253 height 75
copy div "10:00 AM 10:30 AM 11:00 AM"
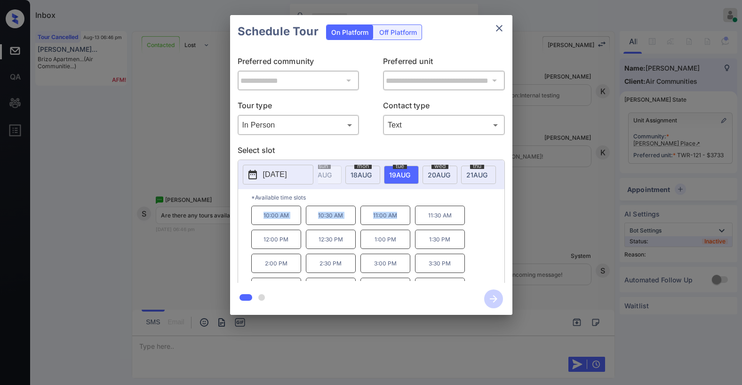
click at [503, 27] on icon "close" at bounding box center [498, 28] width 11 height 11
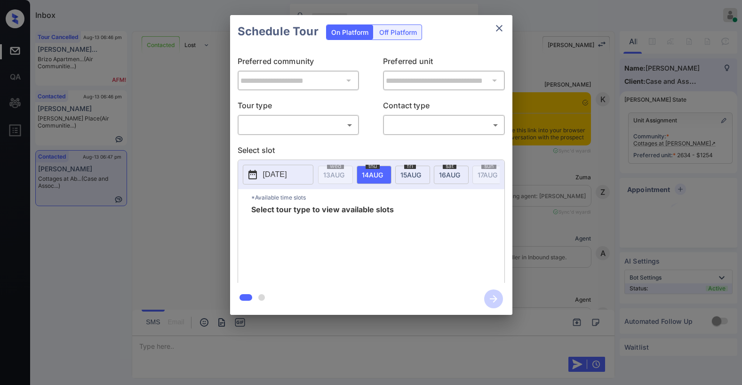
scroll to position [3014, 0]
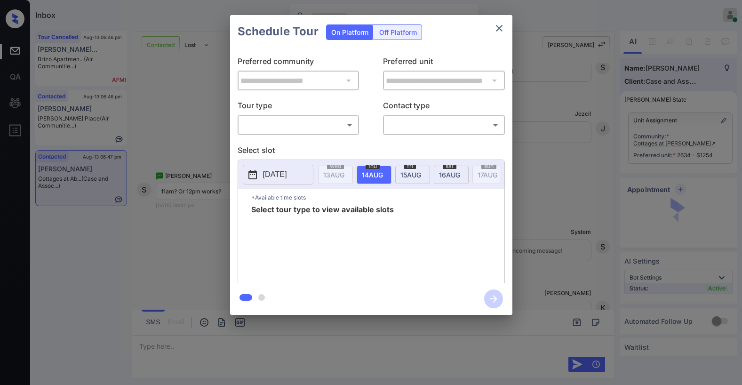
click at [309, 133] on div "​ ​" at bounding box center [298, 125] width 122 height 20
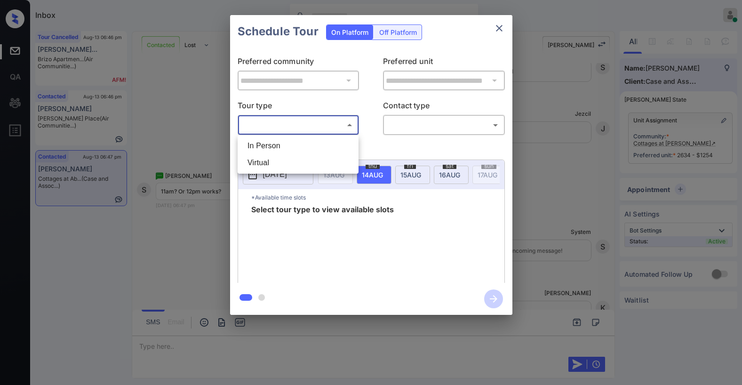
click at [299, 126] on body "Inbox Paolo Gabriel Online Set yourself offline Set yourself on break Profile S…" at bounding box center [371, 192] width 742 height 385
click at [274, 150] on li "In Person" at bounding box center [298, 145] width 116 height 17
type input "********"
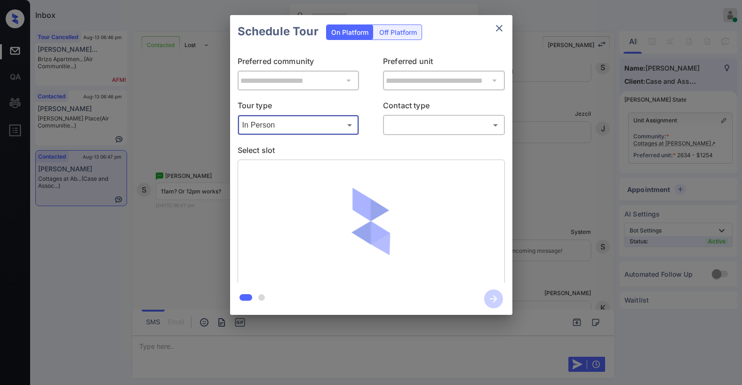
click at [395, 127] on body "Inbox Paolo Gabriel Online Set yourself offline Set yourself on break Profile S…" at bounding box center [371, 192] width 742 height 385
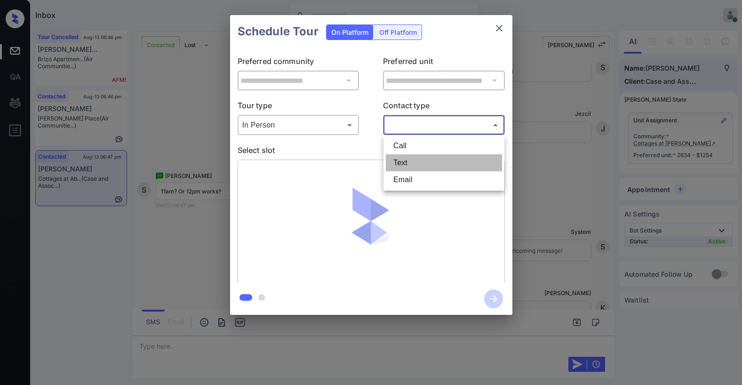
click at [394, 160] on li "Text" at bounding box center [444, 162] width 116 height 17
type input "****"
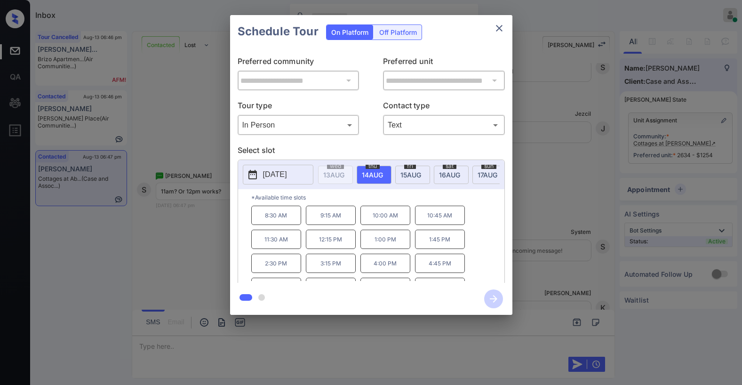
scroll to position [0, 96]
click at [248, 177] on span "17 AUG" at bounding box center [237, 175] width 21 height 8
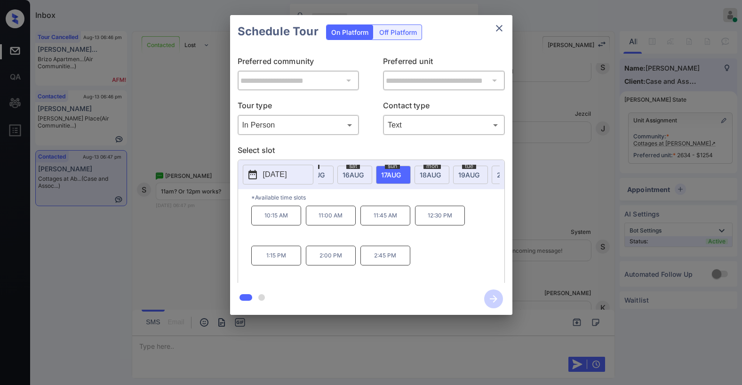
click at [330, 220] on p "11:00 AM" at bounding box center [331, 215] width 50 height 20
click at [498, 299] on icon "button" at bounding box center [493, 298] width 19 height 19
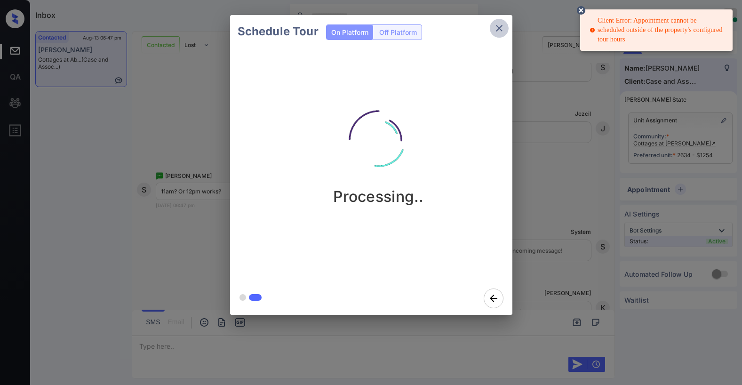
click at [503, 32] on icon "close" at bounding box center [498, 28] width 11 height 11
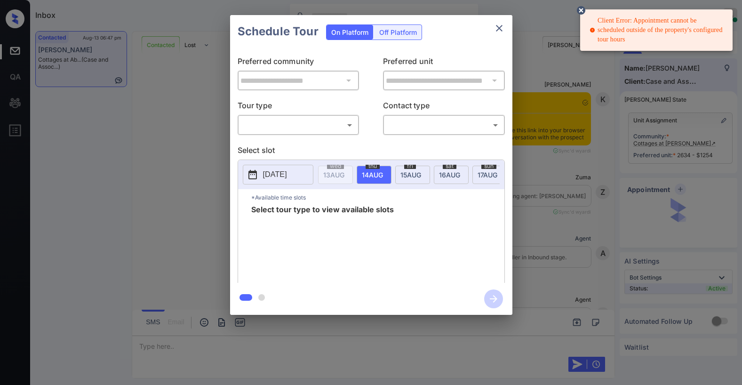
scroll to position [2967, 0]
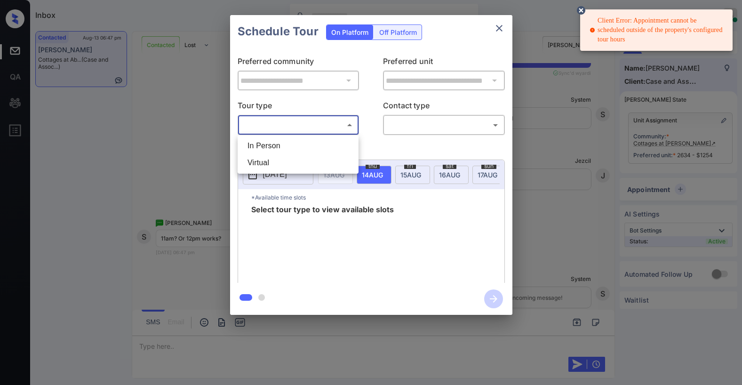
click at [301, 131] on body "Client Error: Appointment cannot be scheduled outside of the property's configu…" at bounding box center [371, 192] width 742 height 385
click at [282, 143] on li "In Person" at bounding box center [298, 145] width 116 height 17
type input "********"
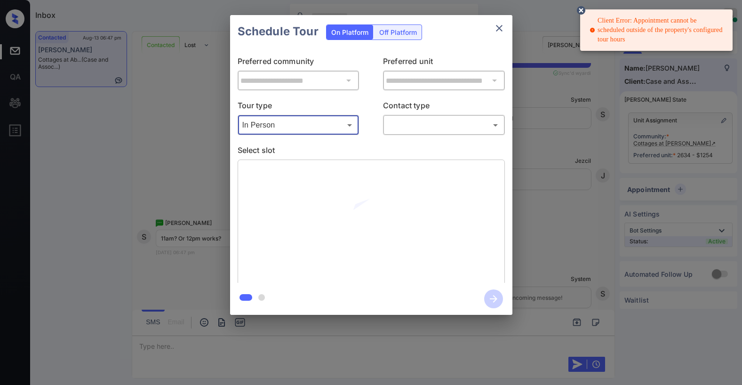
click at [411, 129] on body "Client Error: Appointment cannot be scheduled outside of the property's configu…" at bounding box center [371, 192] width 742 height 385
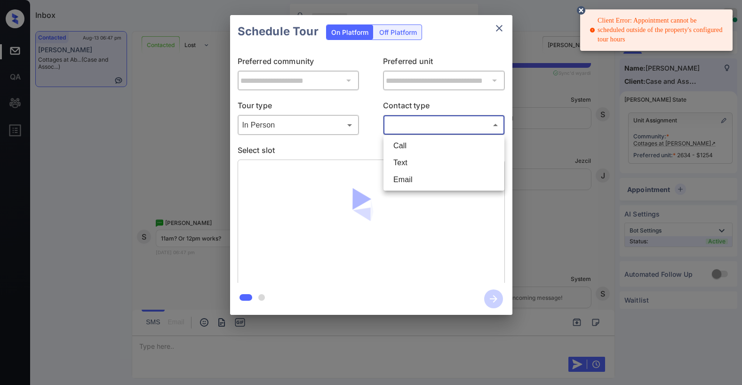
click at [410, 161] on li "Text" at bounding box center [444, 162] width 116 height 17
type input "****"
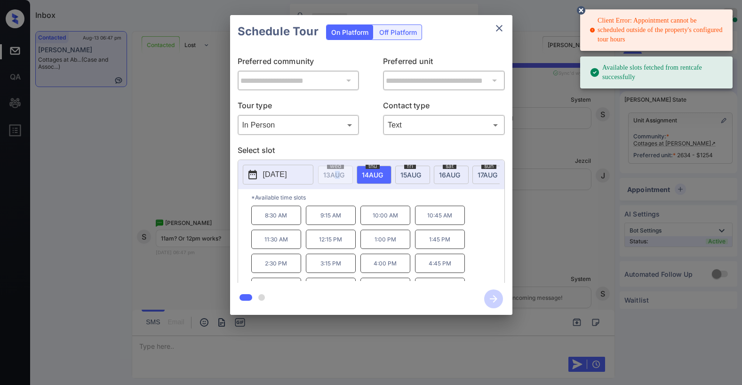
click at [337, 184] on div "wed 13 AUG thu 14 AUG fri 15 AUG sat 16 AUG sun 17 AUG mon 18 AUG tue 19 AUG we…" at bounding box center [409, 175] width 182 height 20
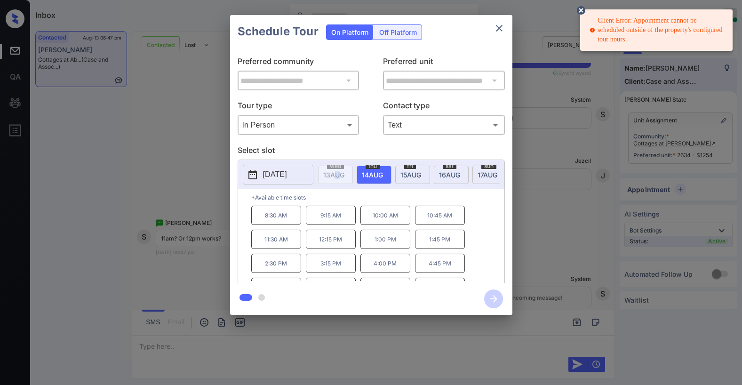
scroll to position [0, 96]
click at [248, 172] on span "17 AUG" at bounding box center [237, 175] width 21 height 8
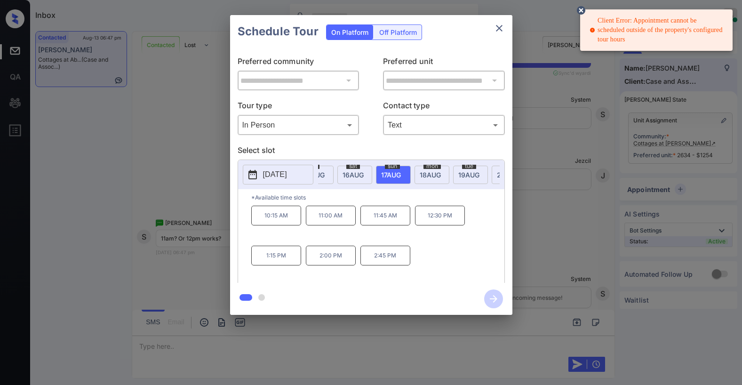
click at [505, 26] on button "close" at bounding box center [498, 28] width 19 height 19
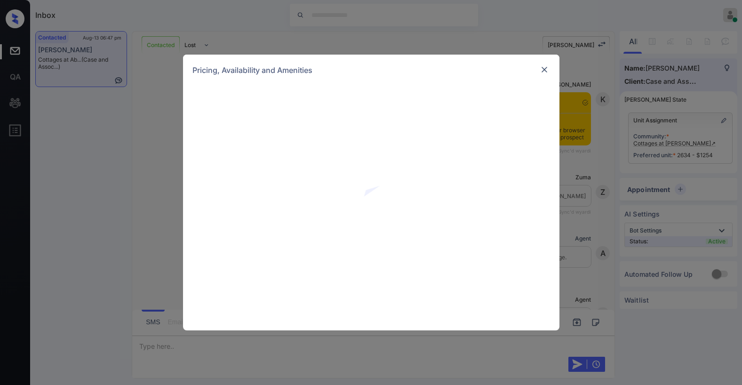
scroll to position [2967, 0]
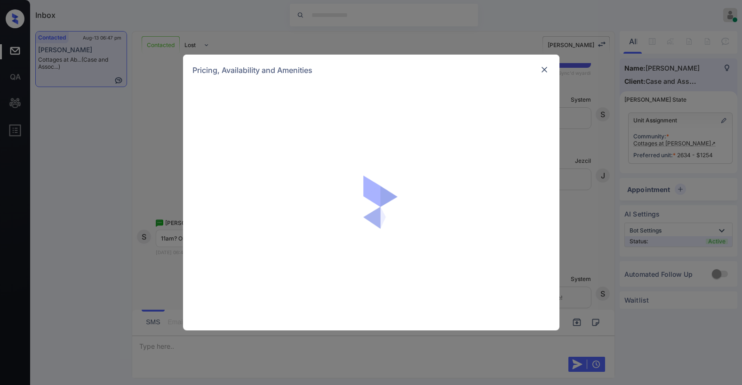
click at [544, 67] on img at bounding box center [543, 69] width 9 height 9
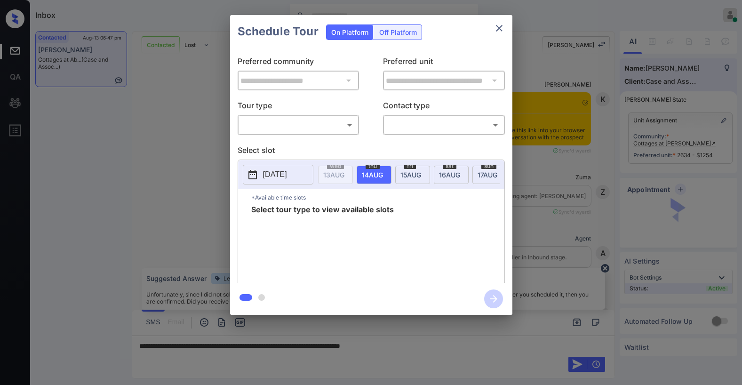
scroll to position [3028, 0]
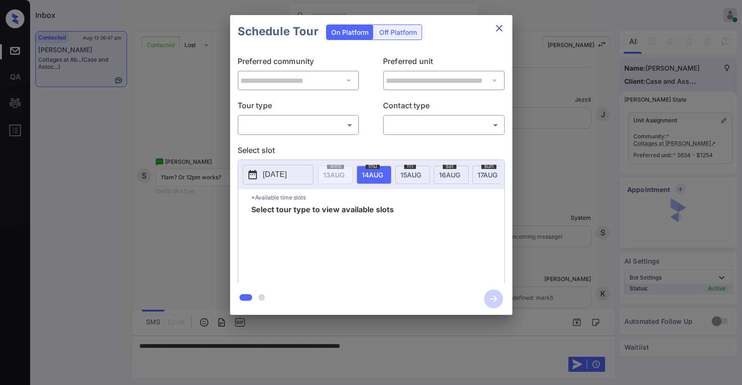
click at [327, 127] on body "Inbox Paolo Gabriel Online Set yourself offline Set yourself on break Profile S…" at bounding box center [371, 192] width 742 height 385
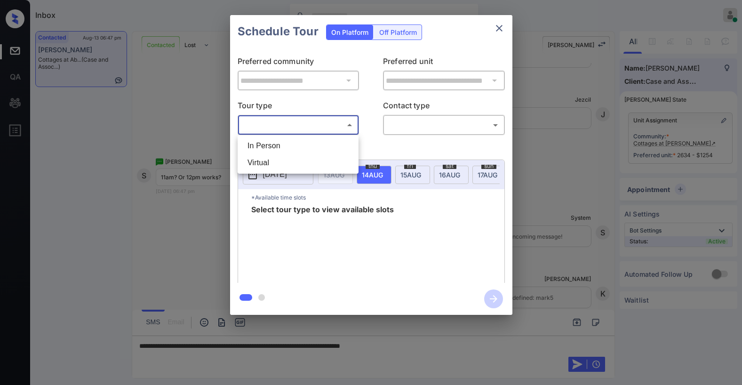
click at [363, 101] on div at bounding box center [371, 192] width 742 height 385
click at [343, 123] on body "Inbox Paolo Gabriel Online Set yourself offline Set yourself on break Profile S…" at bounding box center [371, 192] width 742 height 385
click at [312, 141] on li "In Person" at bounding box center [298, 145] width 116 height 17
type input "********"
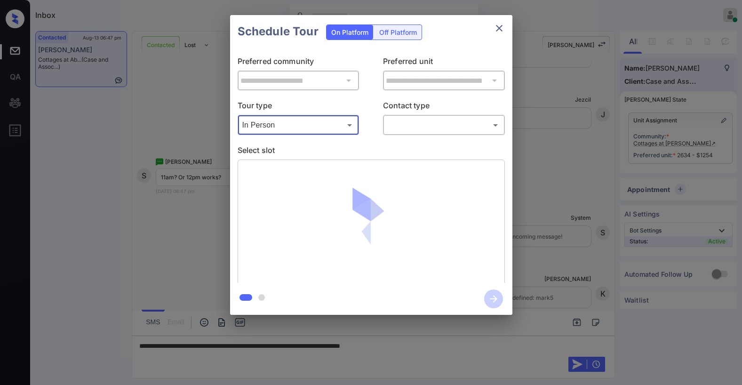
click at [416, 134] on div "​ ​" at bounding box center [444, 125] width 122 height 20
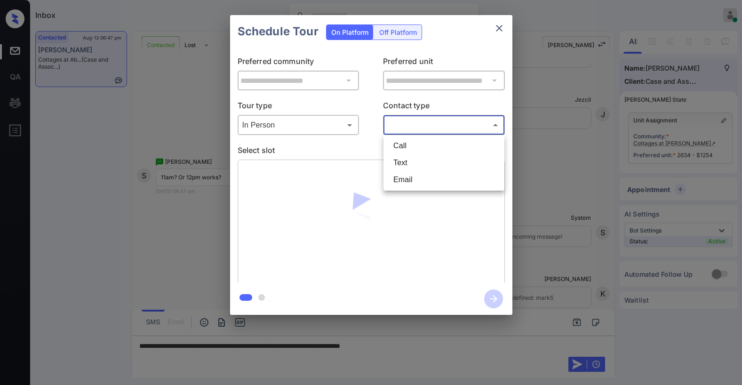
click at [420, 127] on body "Inbox Paolo Gabriel Online Set yourself offline Set yourself on break Profile S…" at bounding box center [371, 192] width 742 height 385
click at [410, 159] on li "Text" at bounding box center [444, 162] width 116 height 17
type input "****"
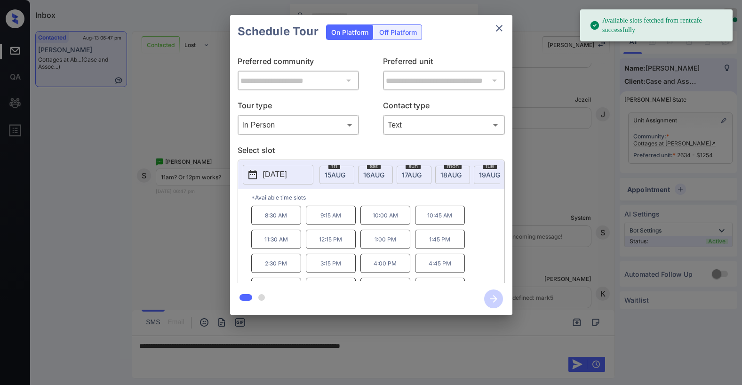
scroll to position [0, 103]
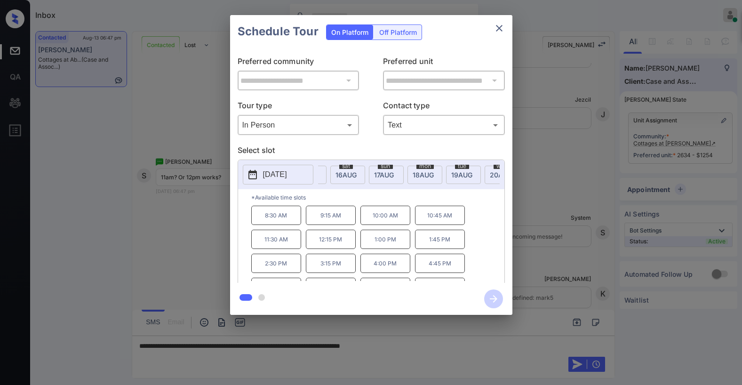
click at [241, 174] on span "[DATE]" at bounding box center [230, 175] width 21 height 8
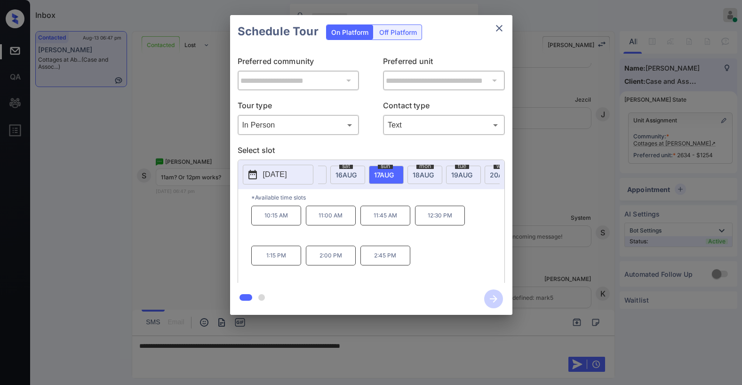
click at [501, 27] on icon "close" at bounding box center [498, 28] width 11 height 11
